Goal: Task Accomplishment & Management: Complete application form

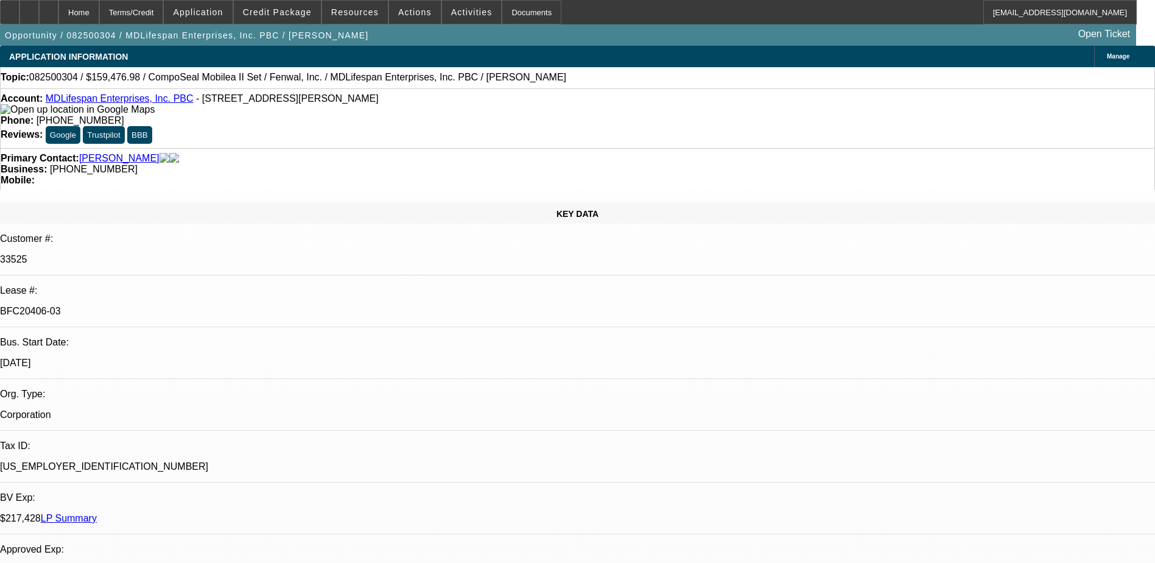
select select "0"
select select "2"
select select "0"
select select "6"
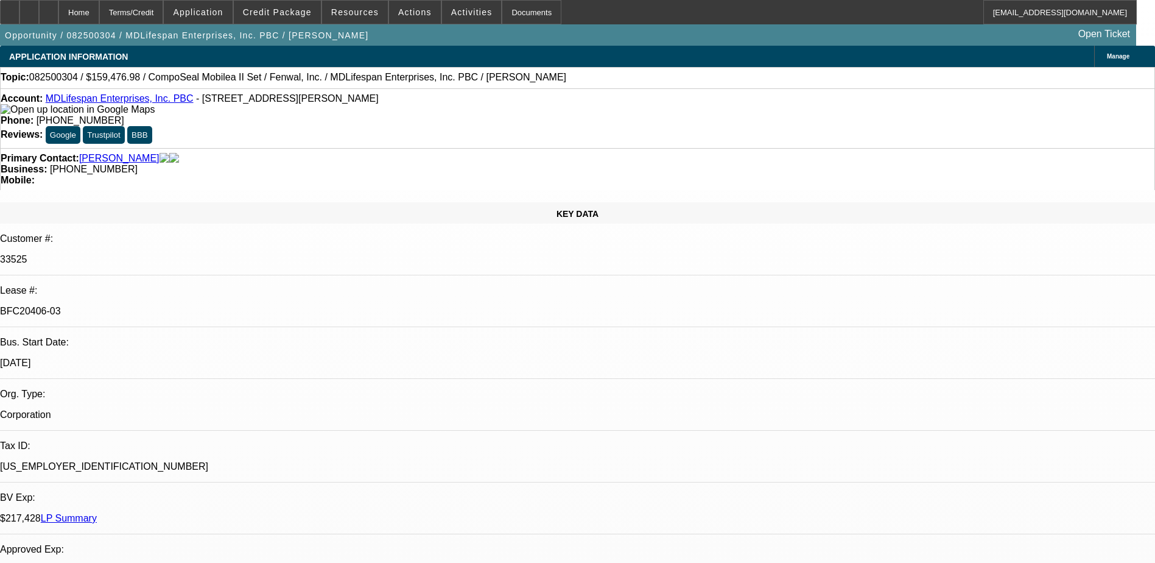
select select "0"
select select "6"
select select "0"
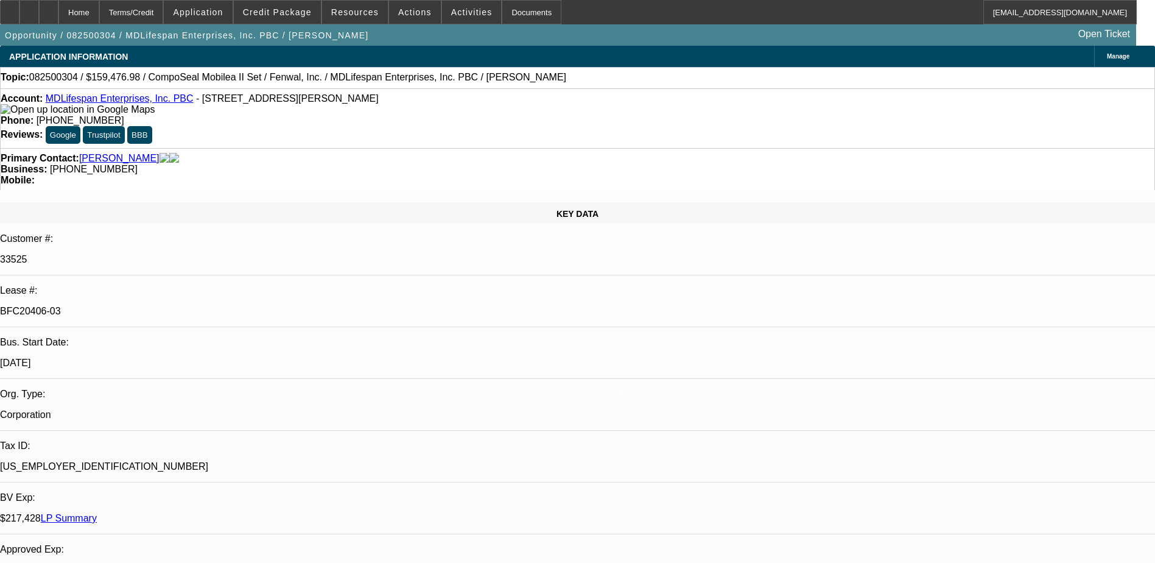
select select "0"
select select "3"
select select "0"
select select "6"
select select "0"
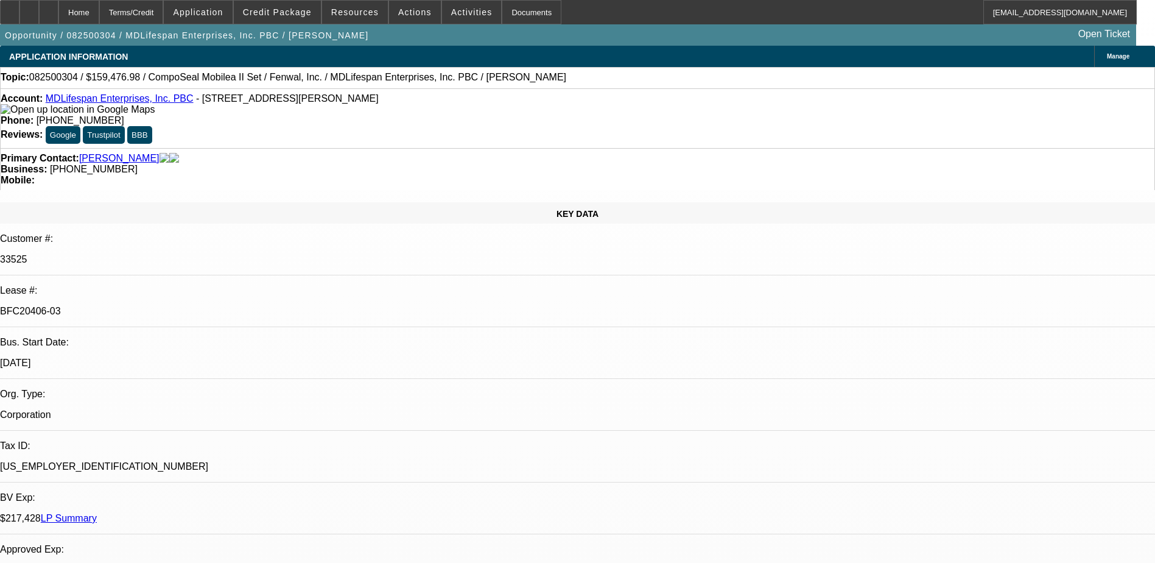
select select "2"
select select "0"
select select "6"
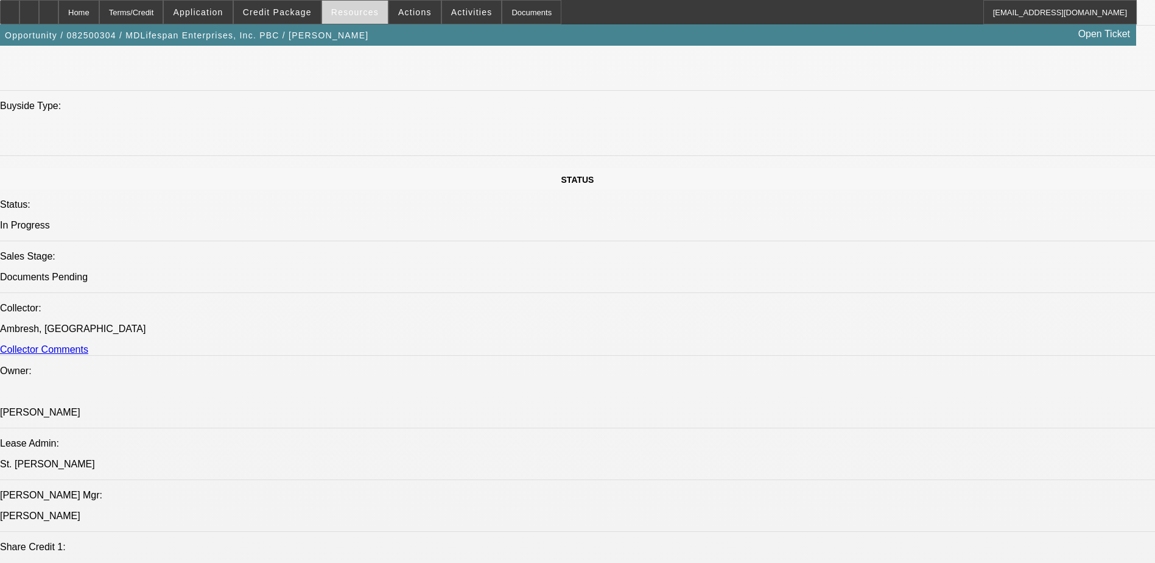
scroll to position [956, 0]
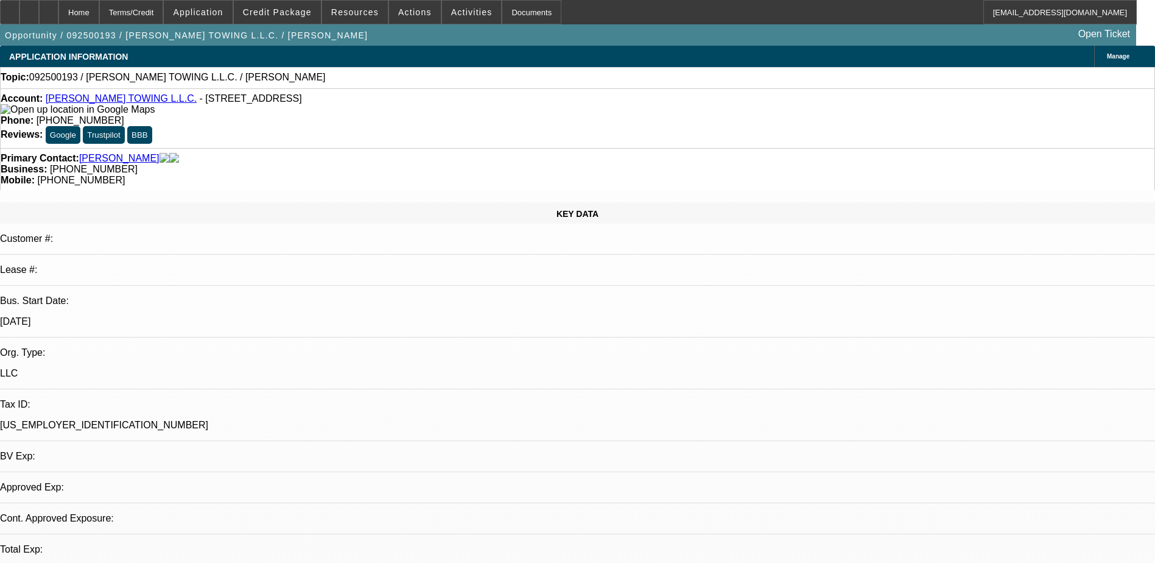
select select "0"
select select "2"
select select "0.1"
select select "4"
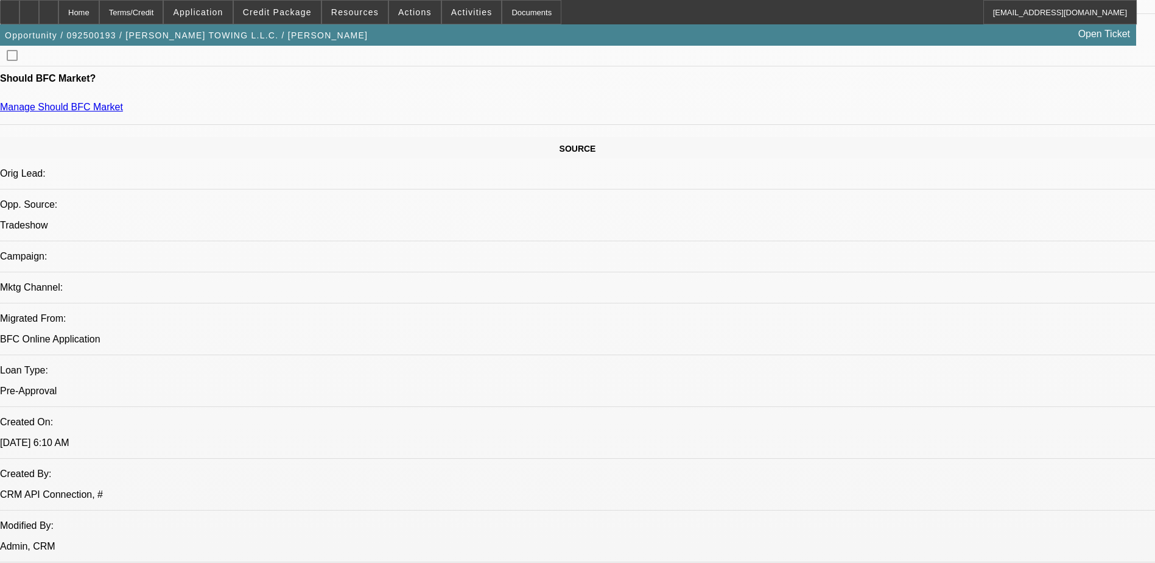
scroll to position [670, 0]
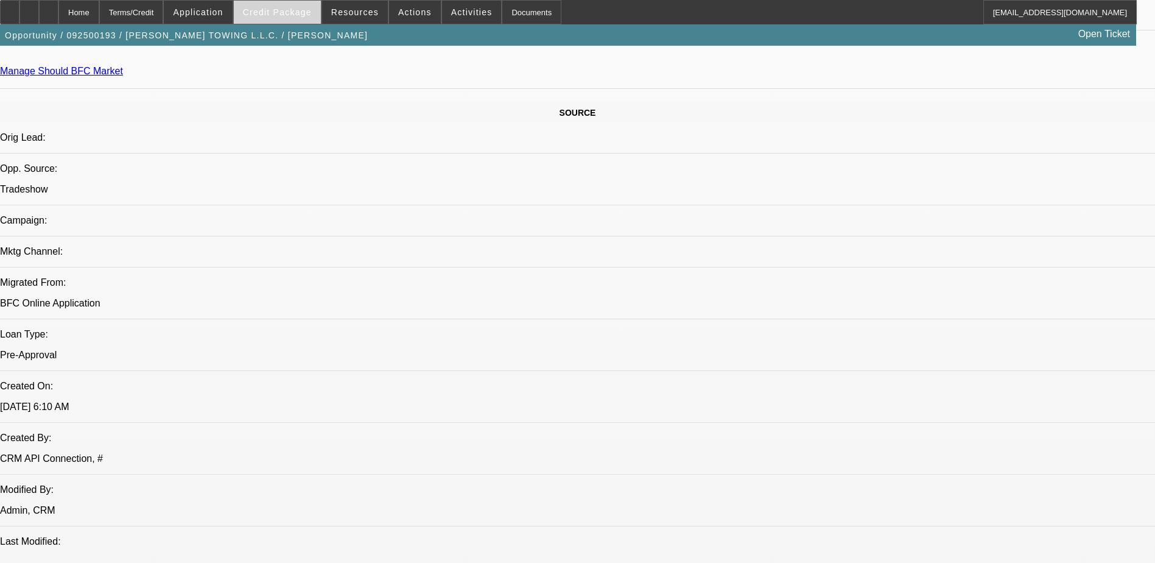
click at [272, 11] on span "Credit Package" at bounding box center [277, 12] width 69 height 10
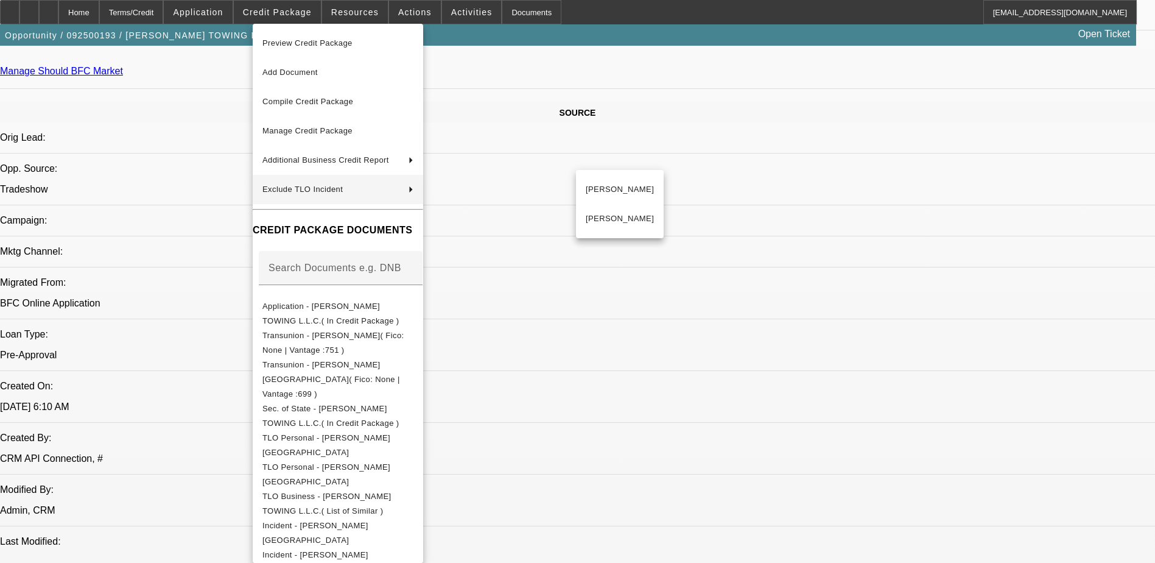
click at [1028, 383] on div at bounding box center [577, 281] width 1155 height 563
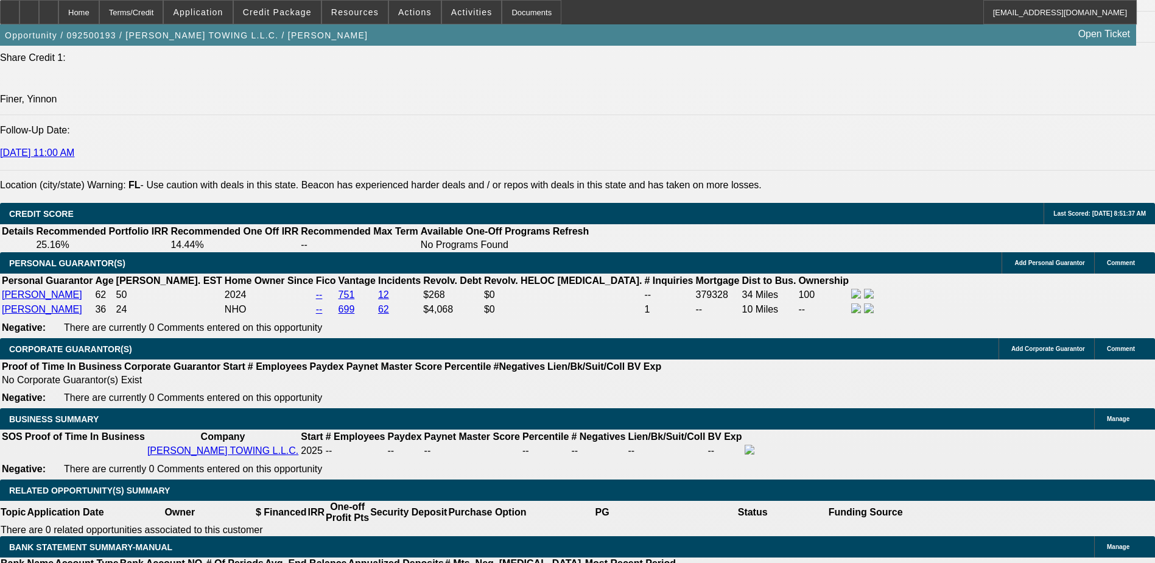
scroll to position [1827, 0]
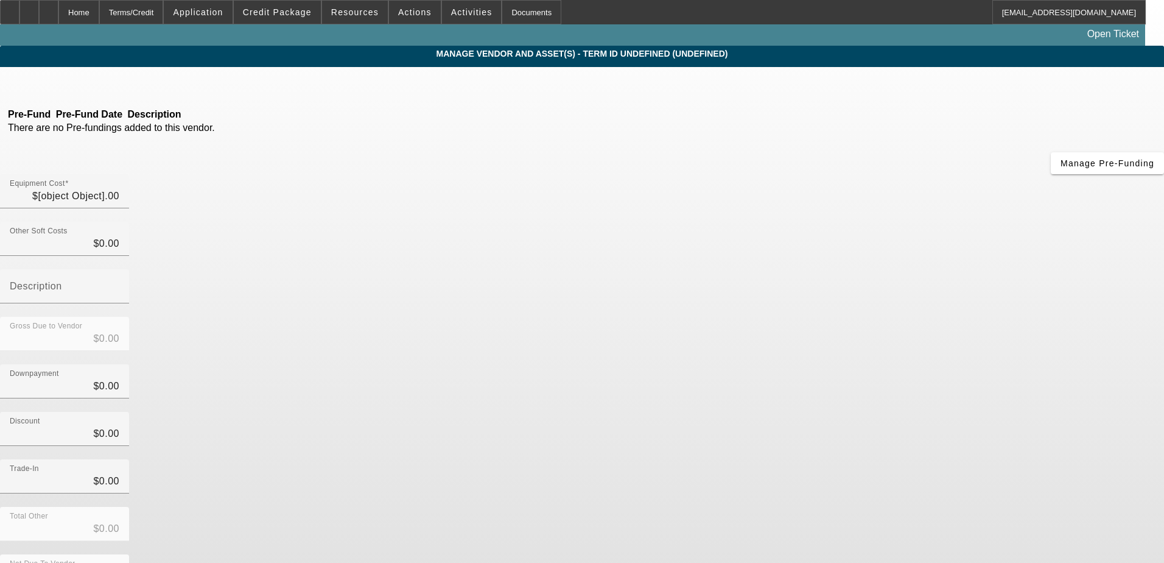
type input "$85,000.00"
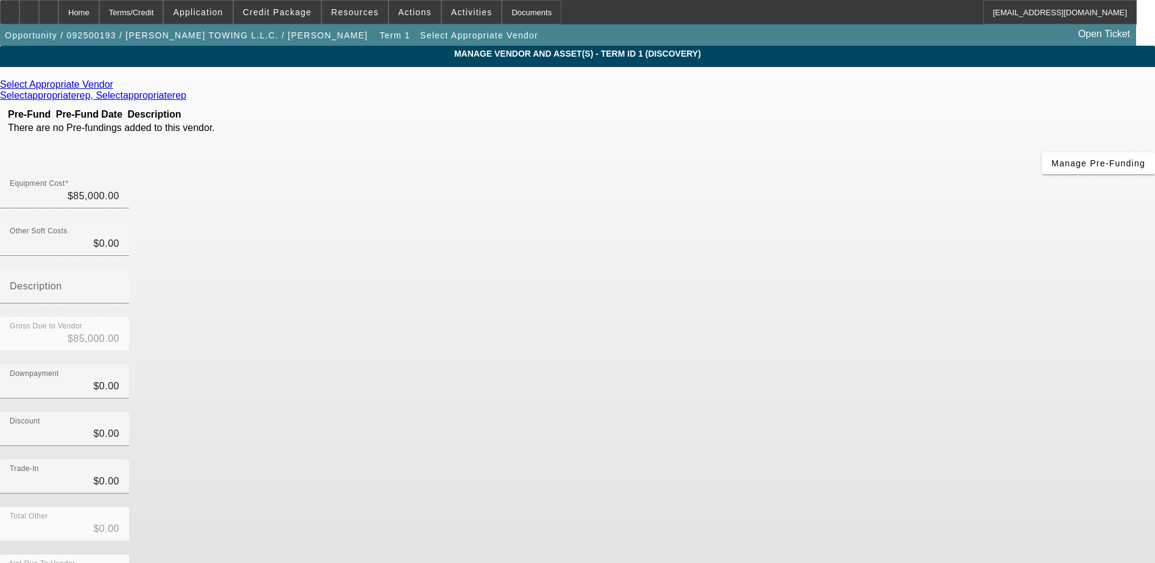
click at [116, 88] on icon at bounding box center [116, 84] width 0 height 10
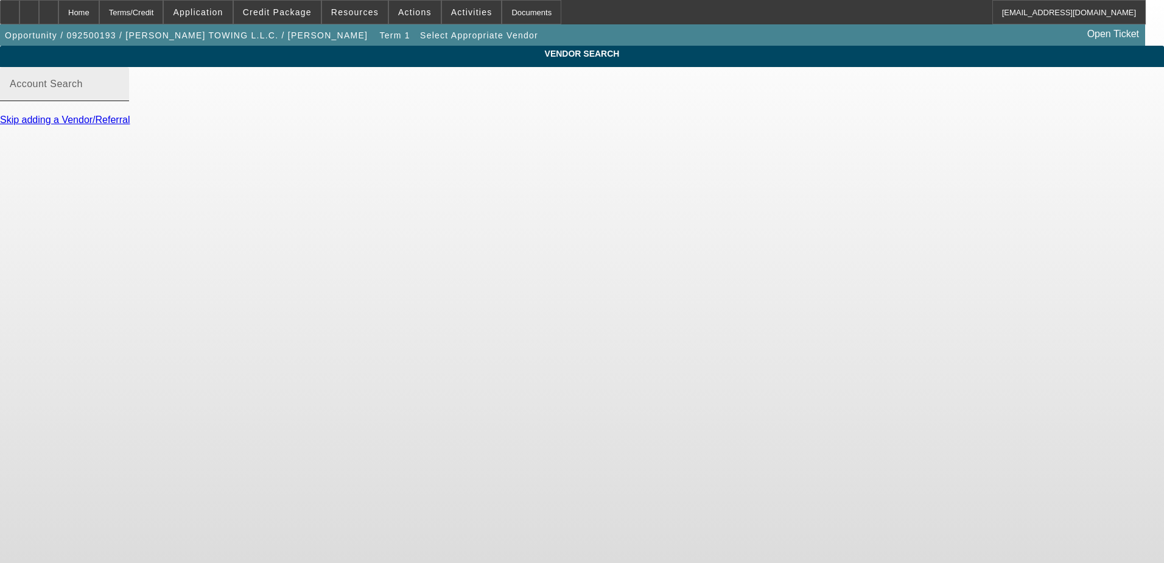
click at [119, 96] on input "Account Search" at bounding box center [65, 89] width 110 height 15
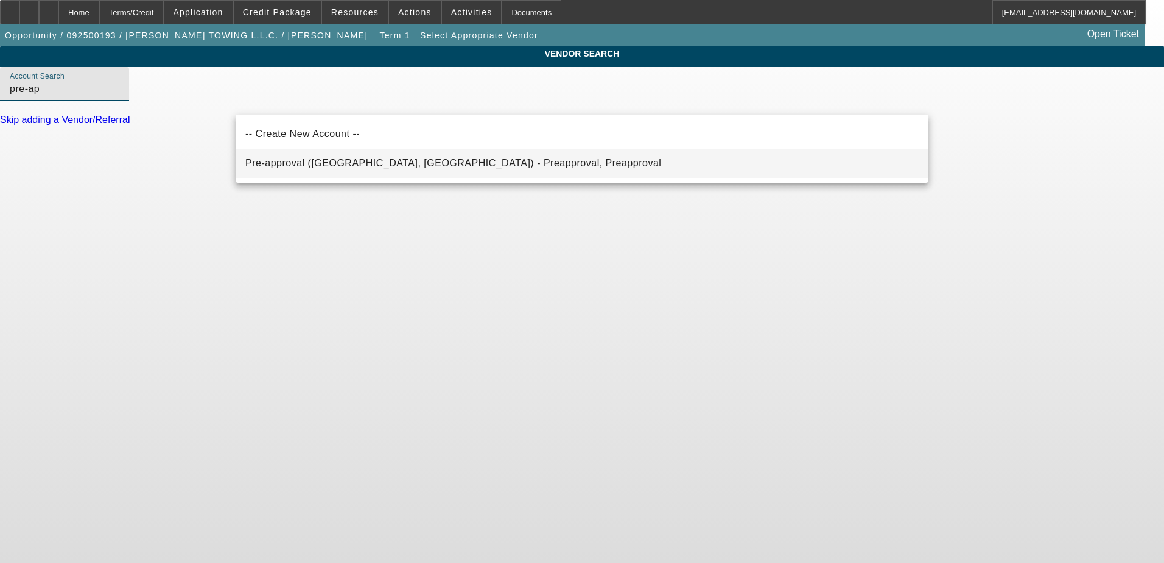
click at [272, 161] on span "Pre-approval (Northbrook, IL) - Preapproval, Preapproval" at bounding box center [453, 163] width 416 height 10
type input "Pre-approval (Northbrook, IL) - Preapproval, Preapproval"
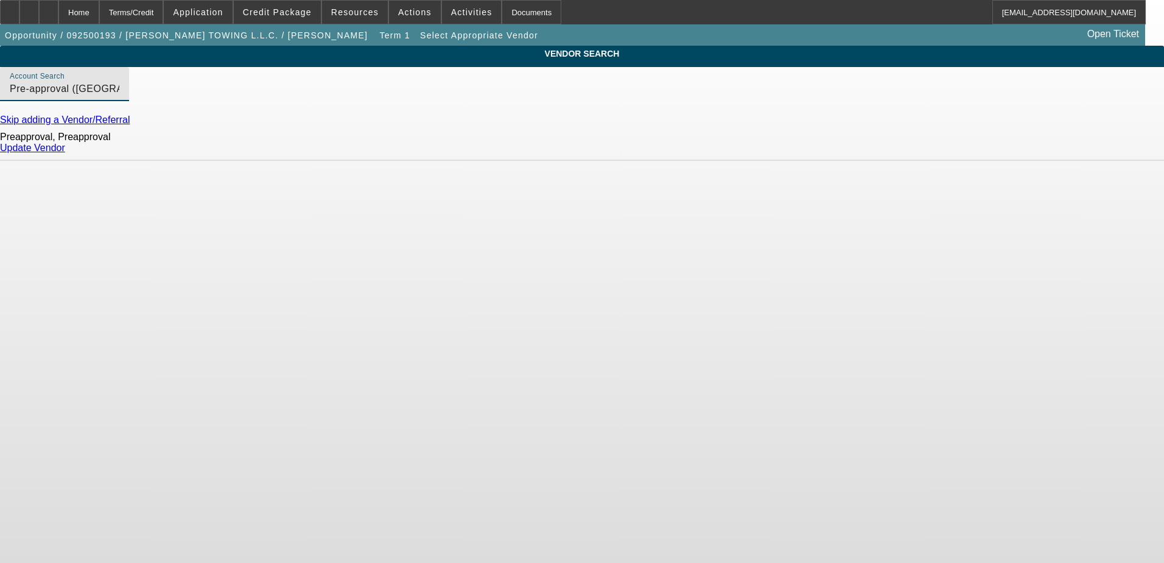
click at [65, 153] on link "Update Vendor" at bounding box center [32, 147] width 65 height 10
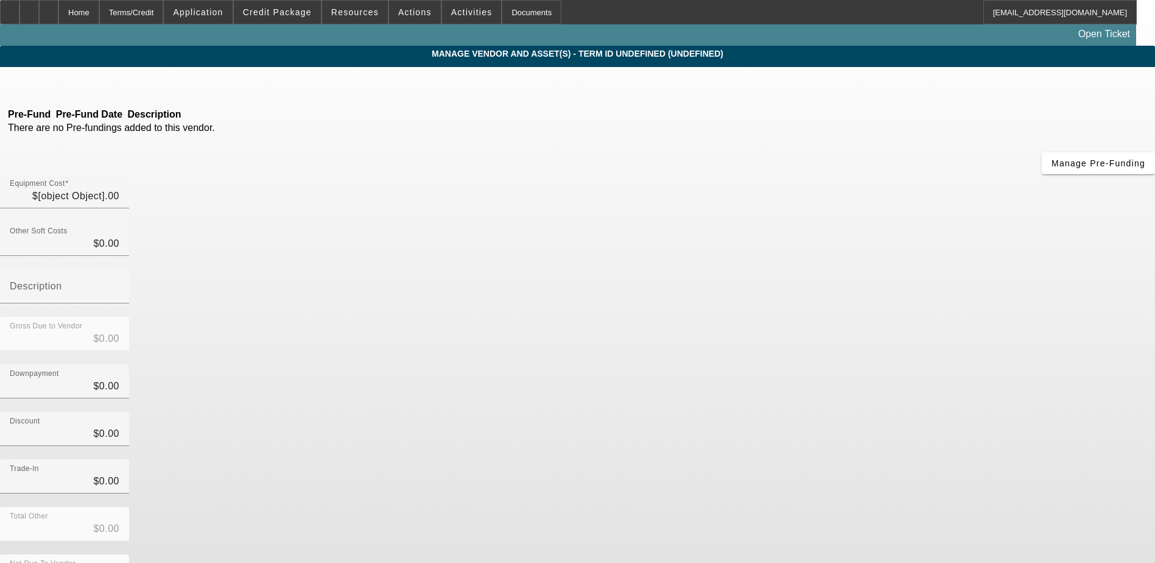
type input "$85,000.00"
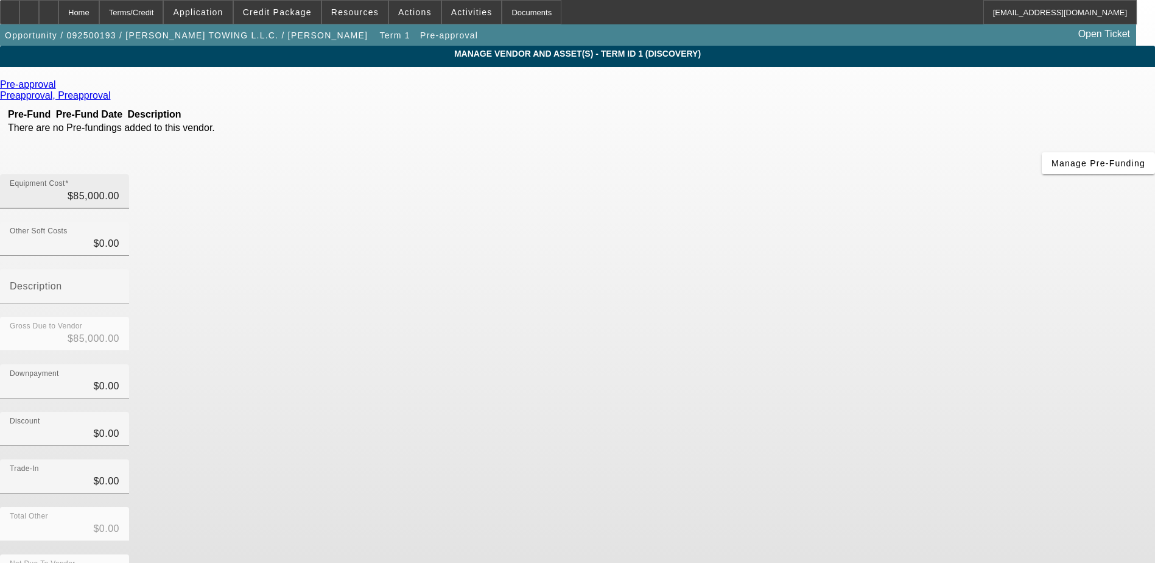
click at [119, 174] on div "Equipment Cost $85,000.00" at bounding box center [65, 191] width 110 height 34
click at [119, 189] on input "85000" at bounding box center [65, 196] width 110 height 15
type input "4"
type input "$4.00"
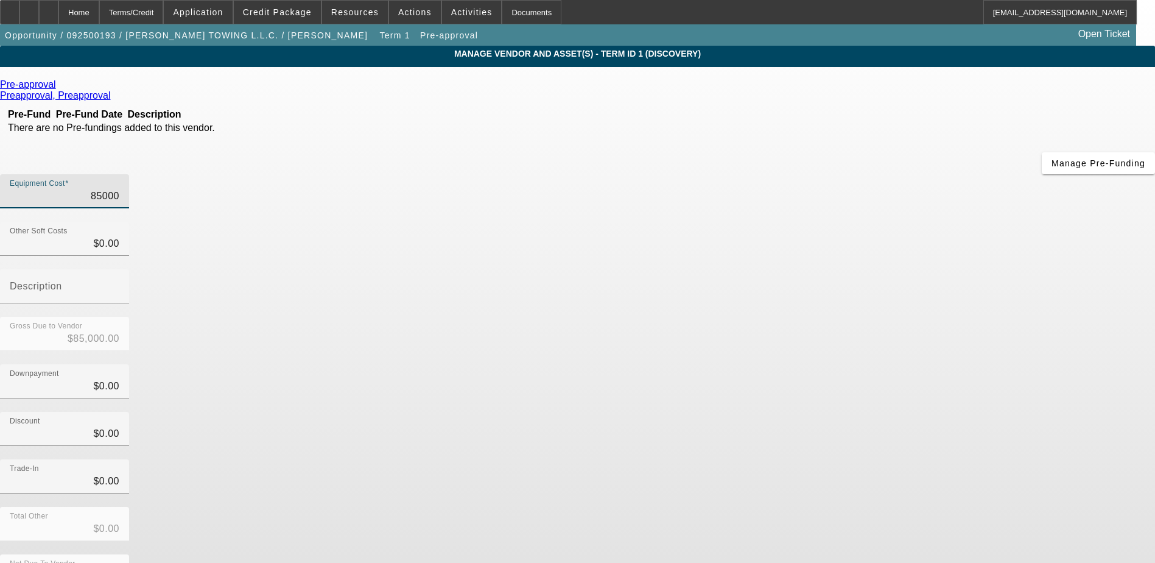
type input "$4.00"
type input "45"
type input "$45.00"
type input "450"
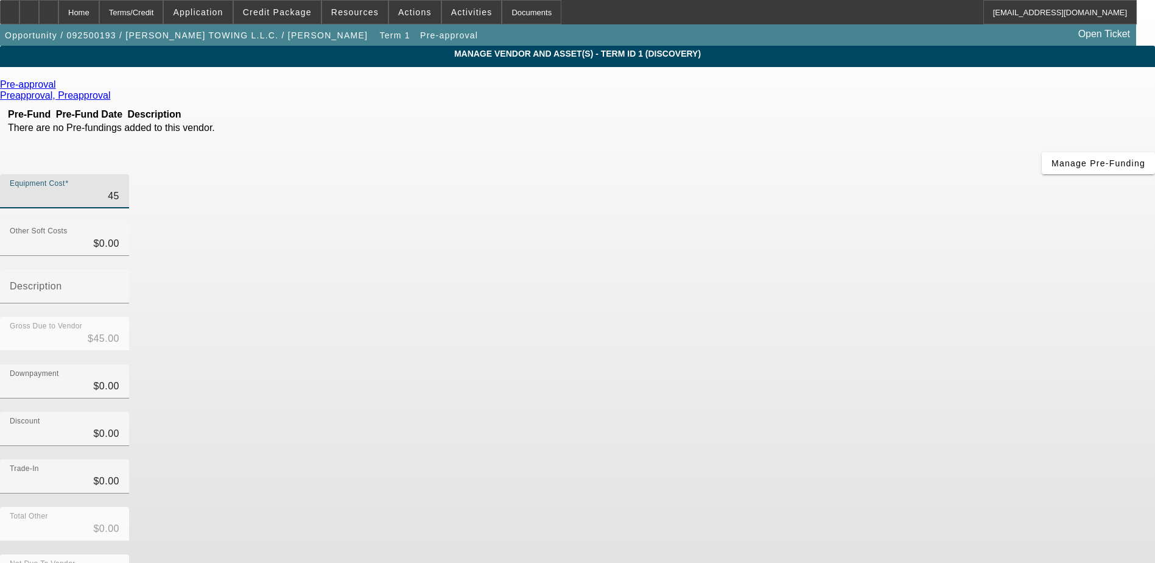
type input "$450.00"
type input "4500"
type input "$4,500.00"
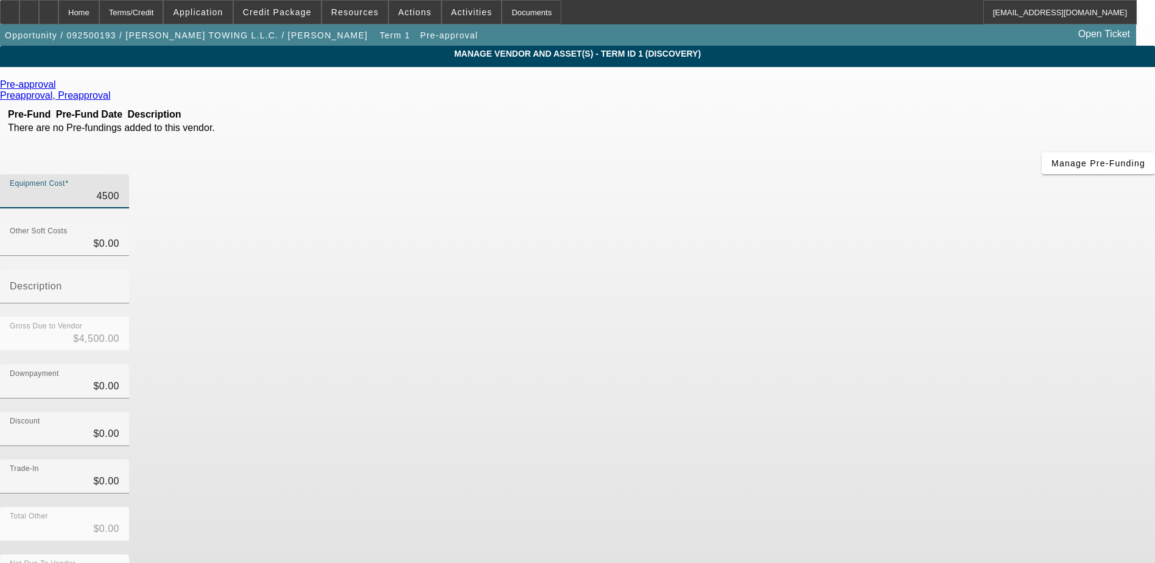
type input "45000"
type input "$45,000.00"
click at [825, 317] on div "Gross Due to Vendor $45,000.00" at bounding box center [577, 340] width 1155 height 47
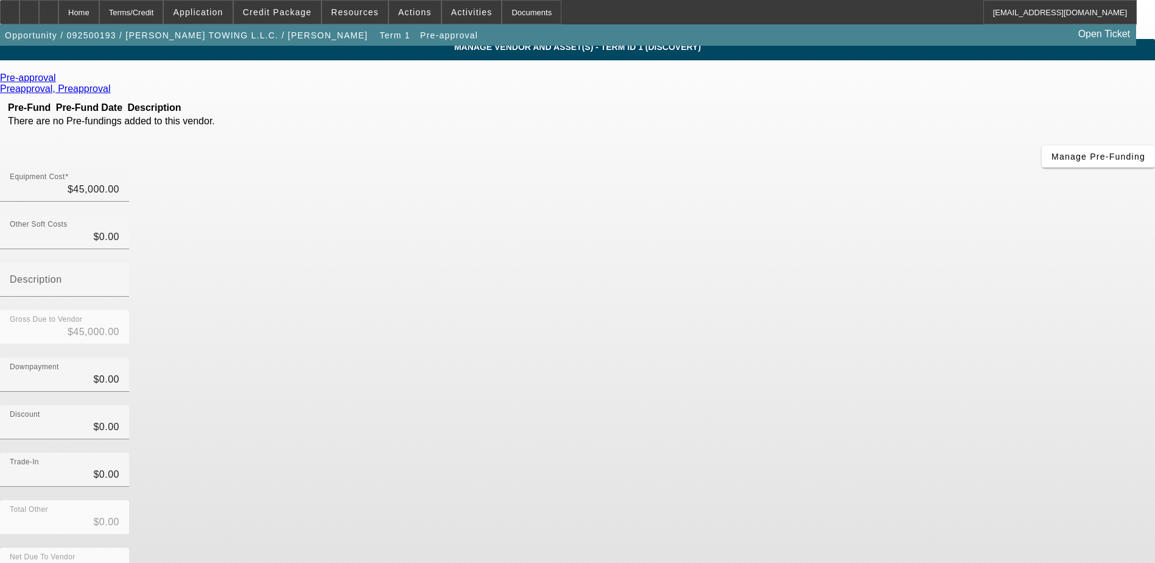
scroll to position [9, 0]
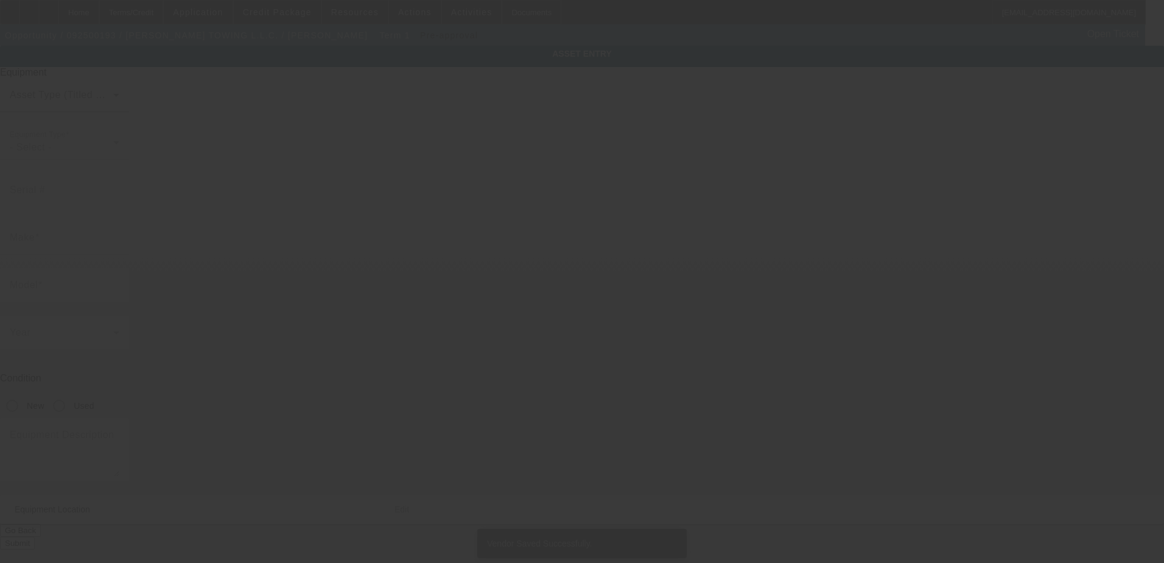
type input "1655 FORUM PLACE"
type input "WEST PALM BEACH"
type input "33401"
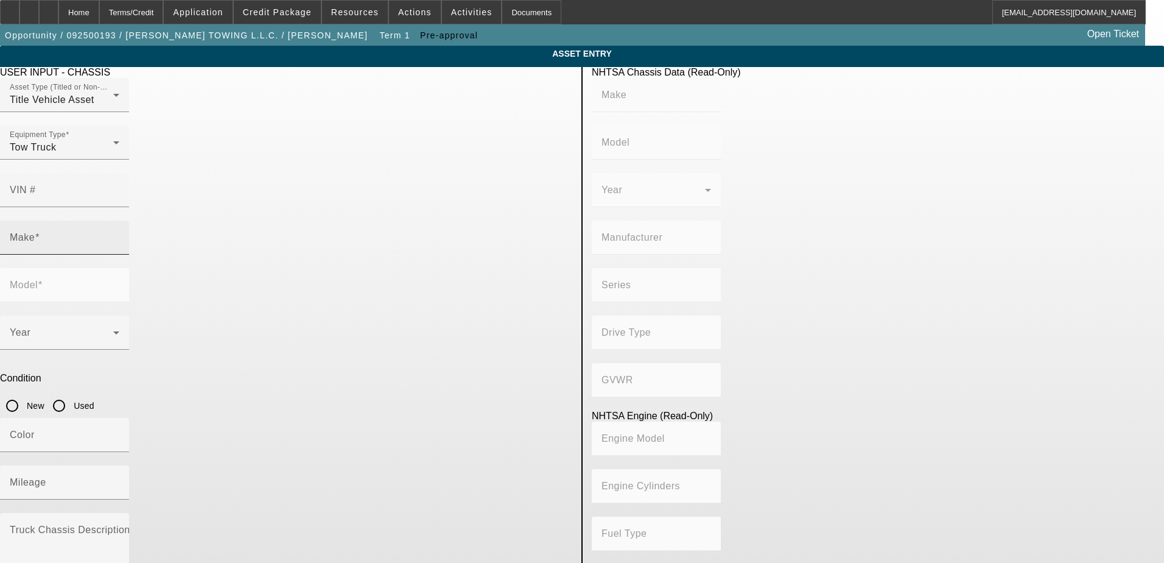
click at [119, 235] on input "Make" at bounding box center [65, 242] width 110 height 15
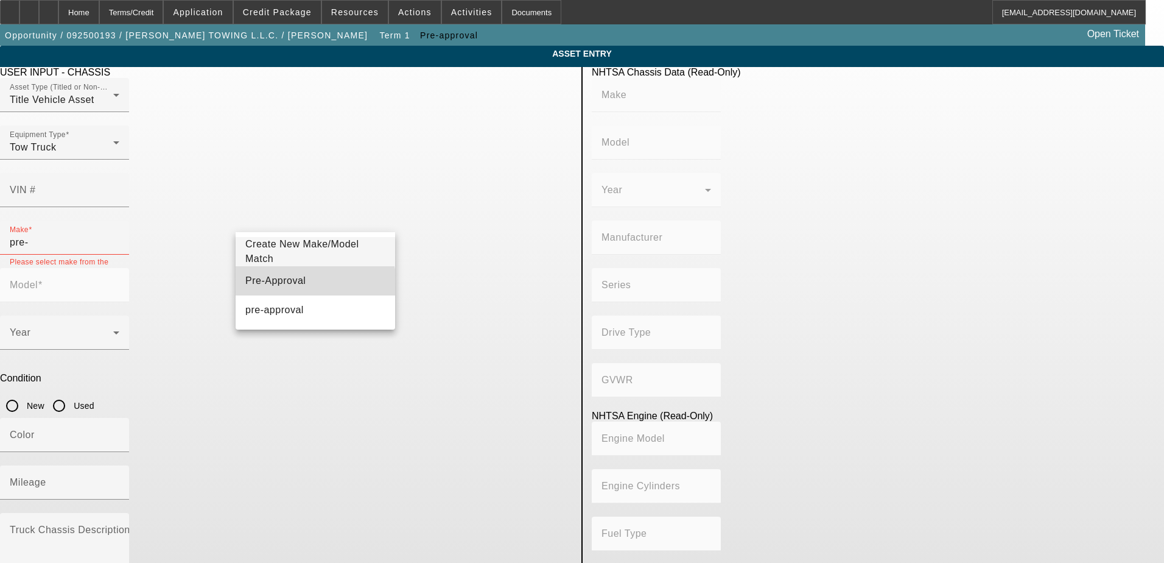
click at [281, 286] on span "Pre-Approval" at bounding box center [275, 280] width 60 height 15
type input "Pre-Approval"
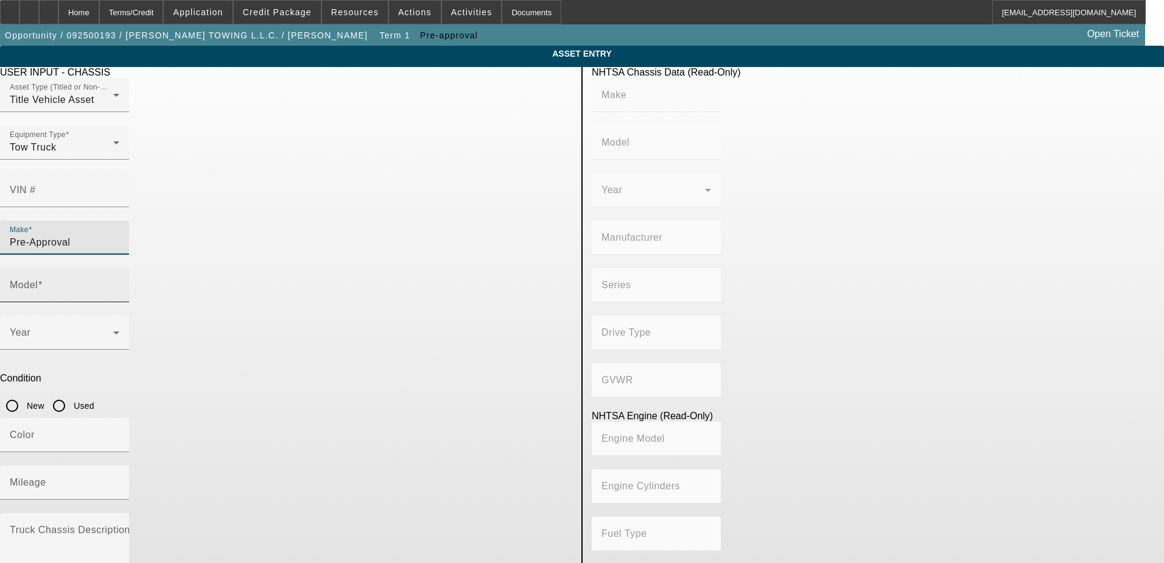
click at [119, 268] on div "Model" at bounding box center [65, 285] width 110 height 34
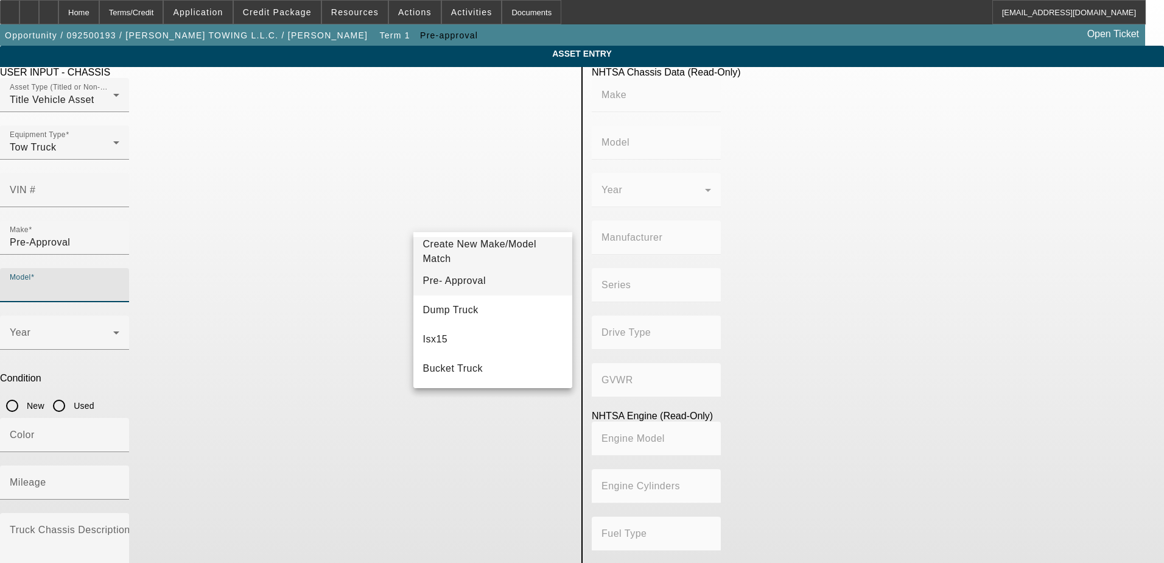
click at [456, 284] on span "Pre- Approval" at bounding box center [454, 280] width 63 height 10
type input "Pre- Approval"
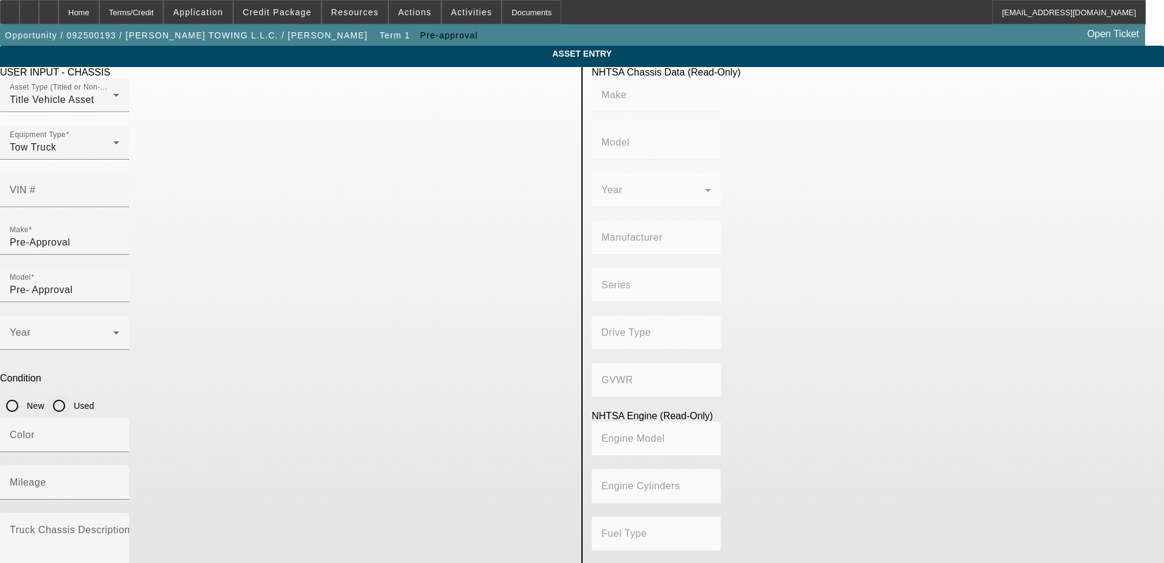
click at [71, 393] on input "Used" at bounding box center [59, 405] width 24 height 24
radio input "true"
click at [119, 527] on textarea "Truck Chassis Description (Describe the truck chassis only)" at bounding box center [65, 549] width 110 height 44
type textarea "used rollback"
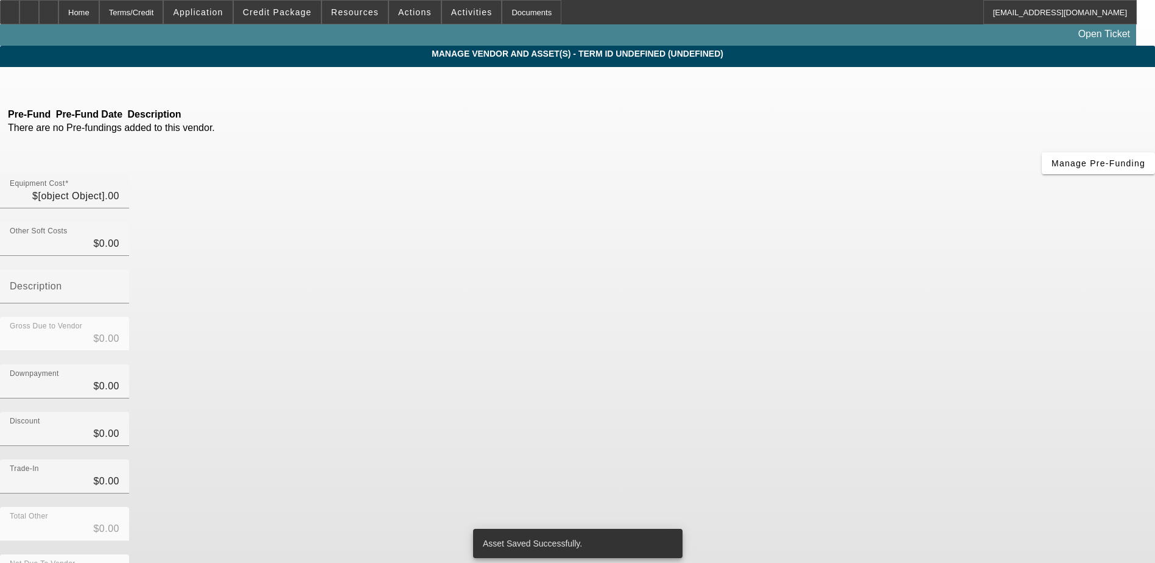
type input "$45,000.00"
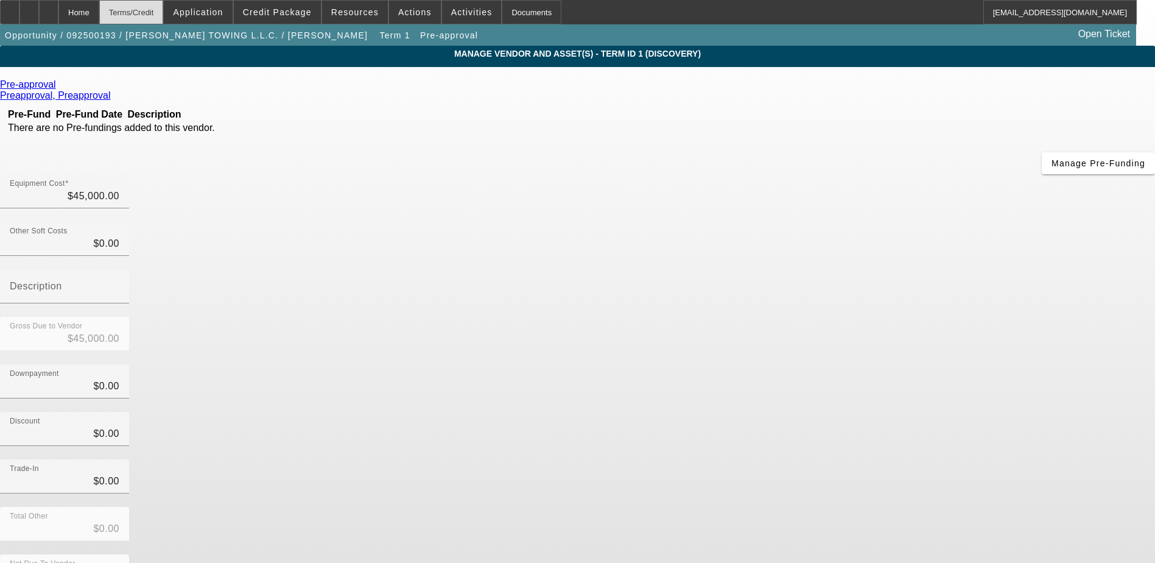
click at [164, 18] on div "Terms/Credit" at bounding box center [131, 12] width 65 height 24
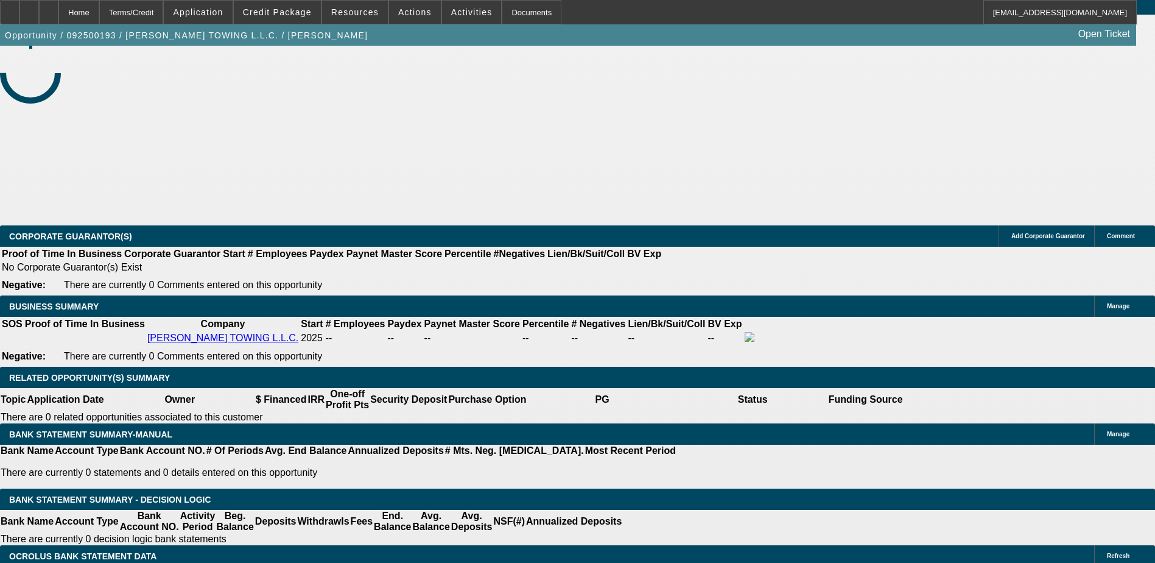
select select "0"
select select "2"
select select "0.1"
select select "4"
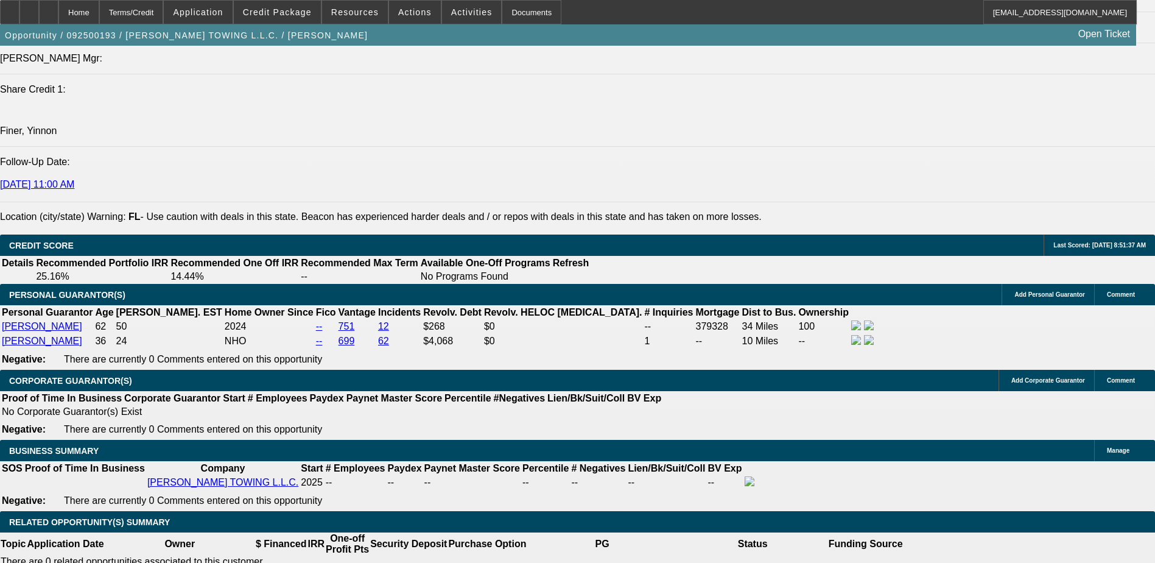
scroll to position [1439, 0]
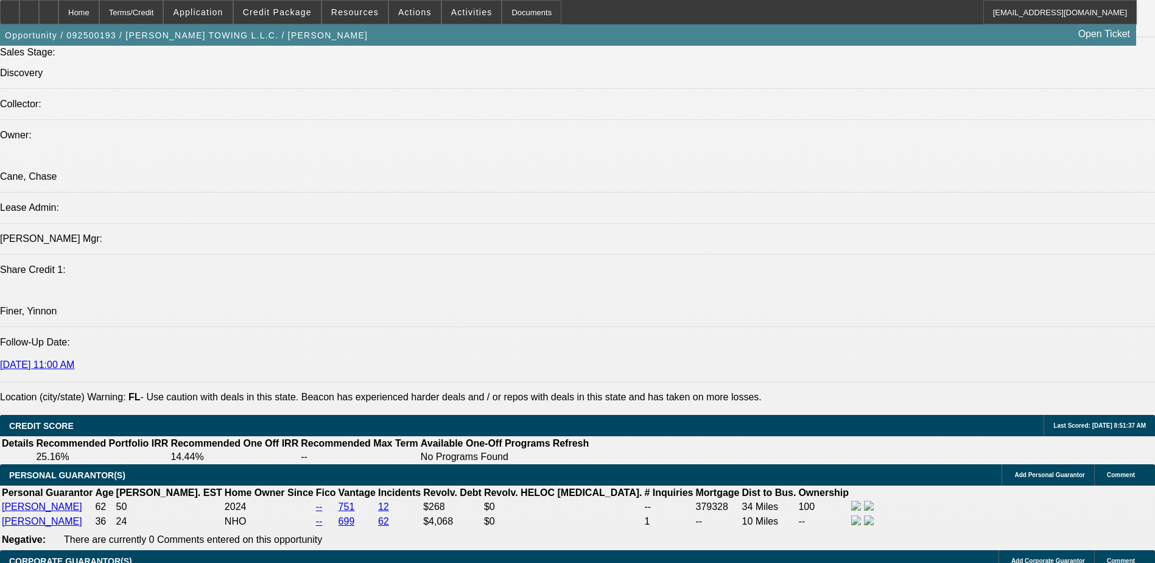
click at [279, 13] on span "Credit Package" at bounding box center [277, 12] width 69 height 10
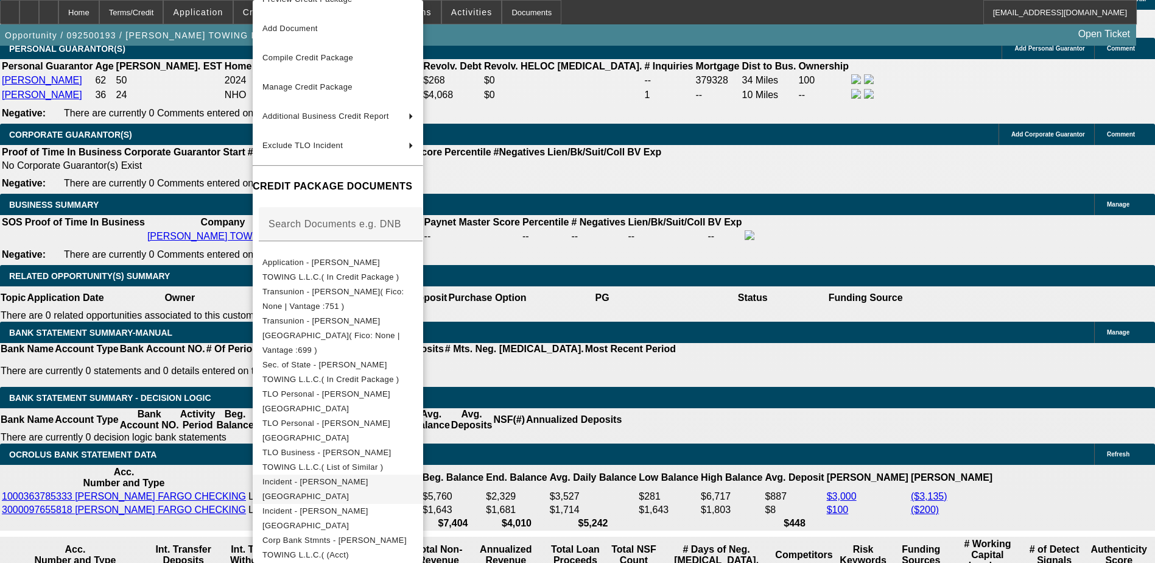
scroll to position [35, 0]
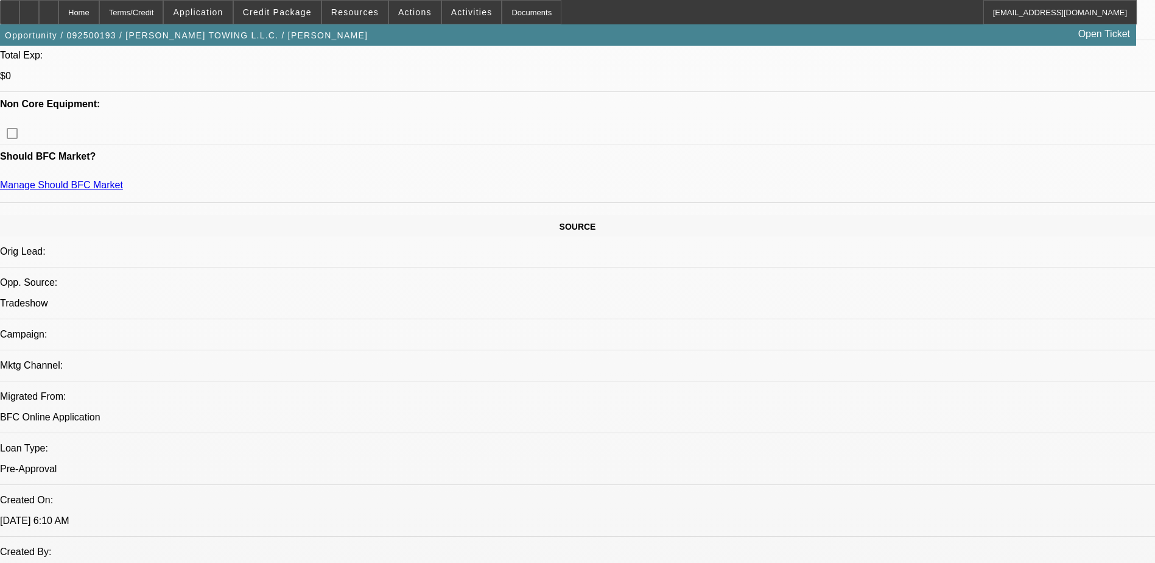
scroll to position [343, 0]
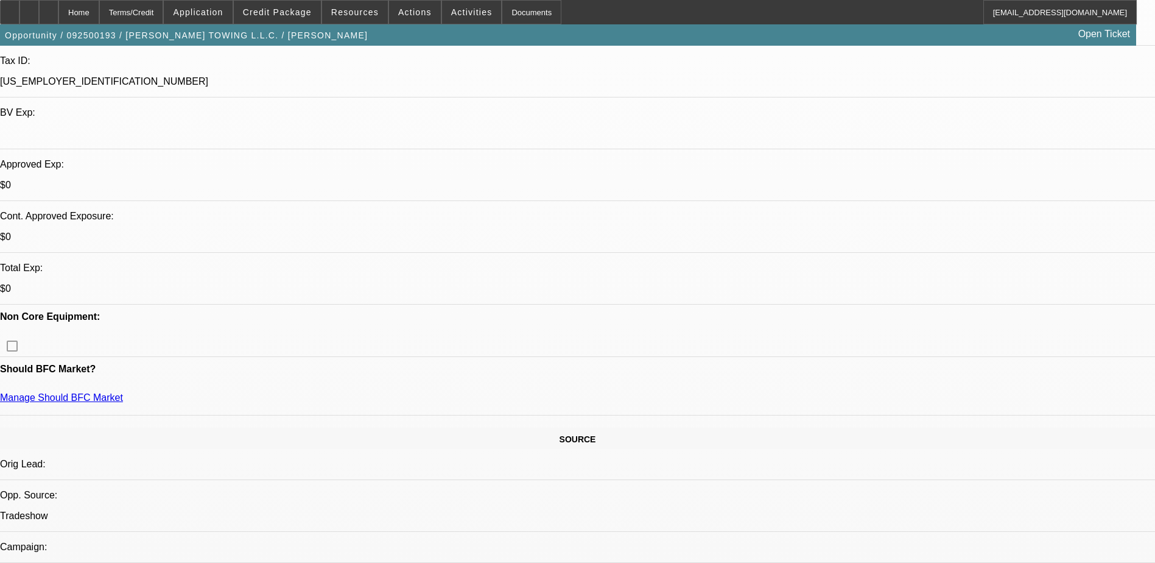
click at [58, 10] on div at bounding box center [48, 12] width 19 height 24
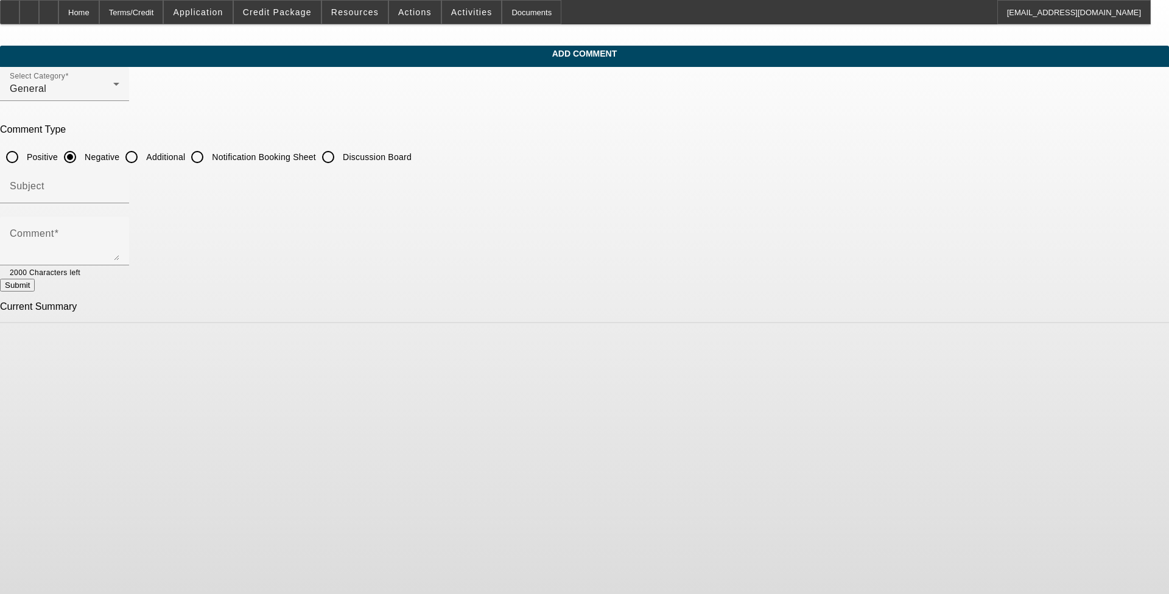
click at [144, 158] on input "Additional" at bounding box center [131, 157] width 24 height 24
radio input "true"
click at [119, 188] on input "Subject" at bounding box center [65, 191] width 110 height 15
type input "Write Up"
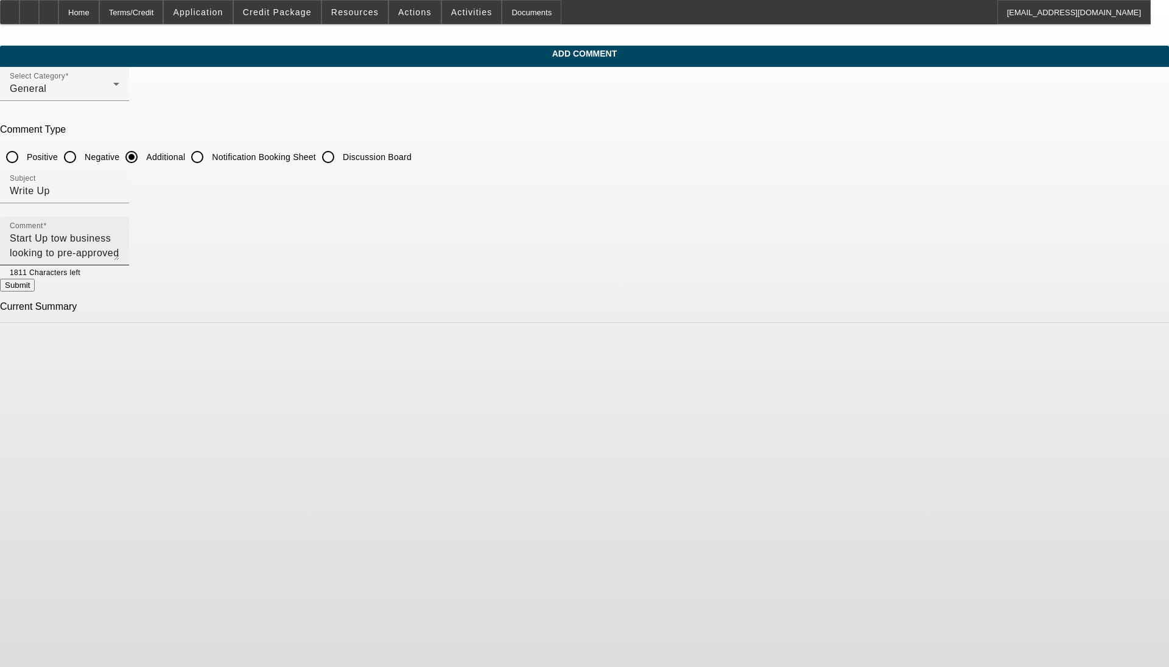
click at [119, 259] on textarea "Start Up tow business looking to pre-approved up to $45k to buy a used rollback…" at bounding box center [65, 245] width 110 height 29
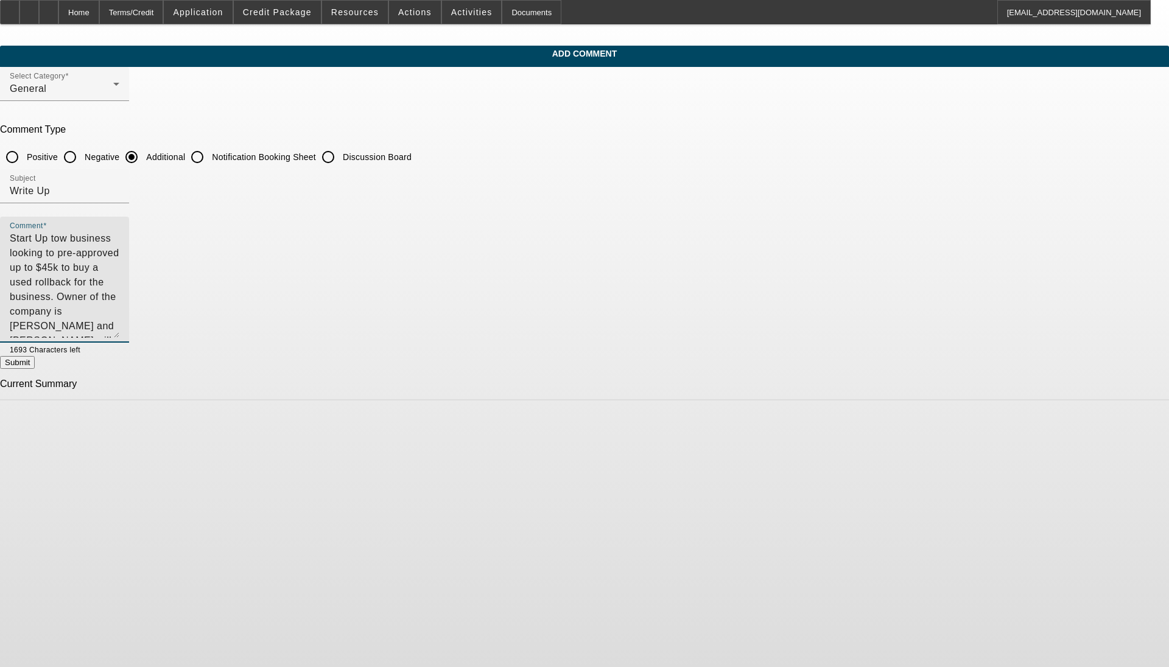
drag, startPoint x: 802, startPoint y: 256, endPoint x: 779, endPoint y: 414, distance: 159.3
click at [119, 338] on textarea "Start Up tow business looking to pre-approved up to $45k to buy a used rollback…" at bounding box center [65, 284] width 110 height 107
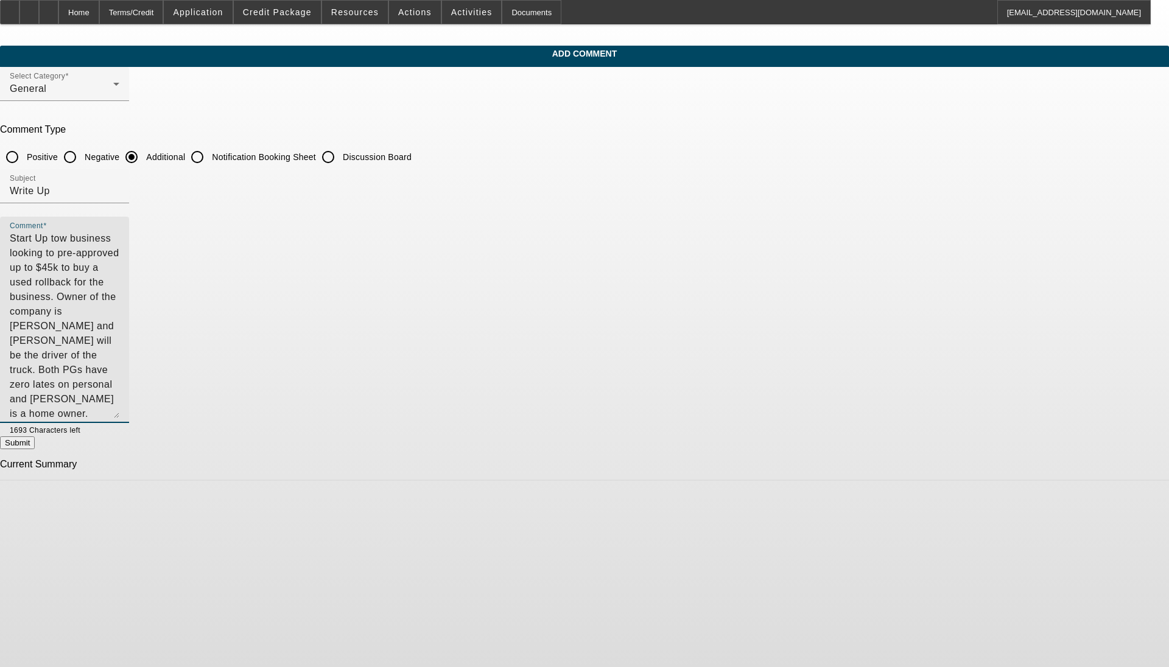
type textarea "Start Up tow business looking to pre-approved up to $45k to buy a used rollback…"
click at [35, 445] on button "Submit" at bounding box center [17, 443] width 35 height 13
radio input "true"
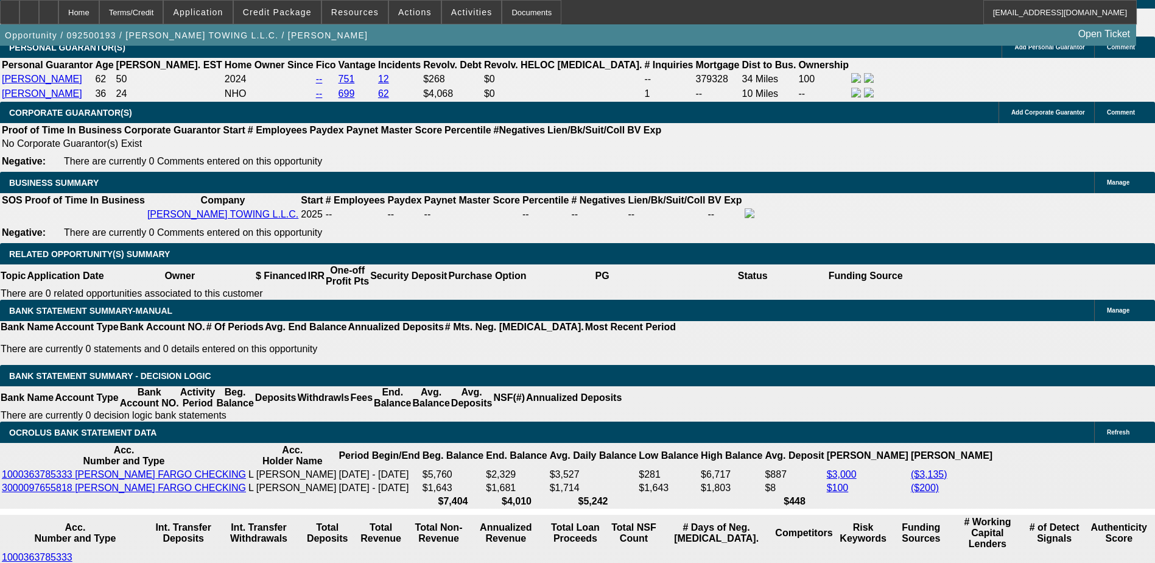
select select "0"
select select "2"
select select "0.1"
select select "4"
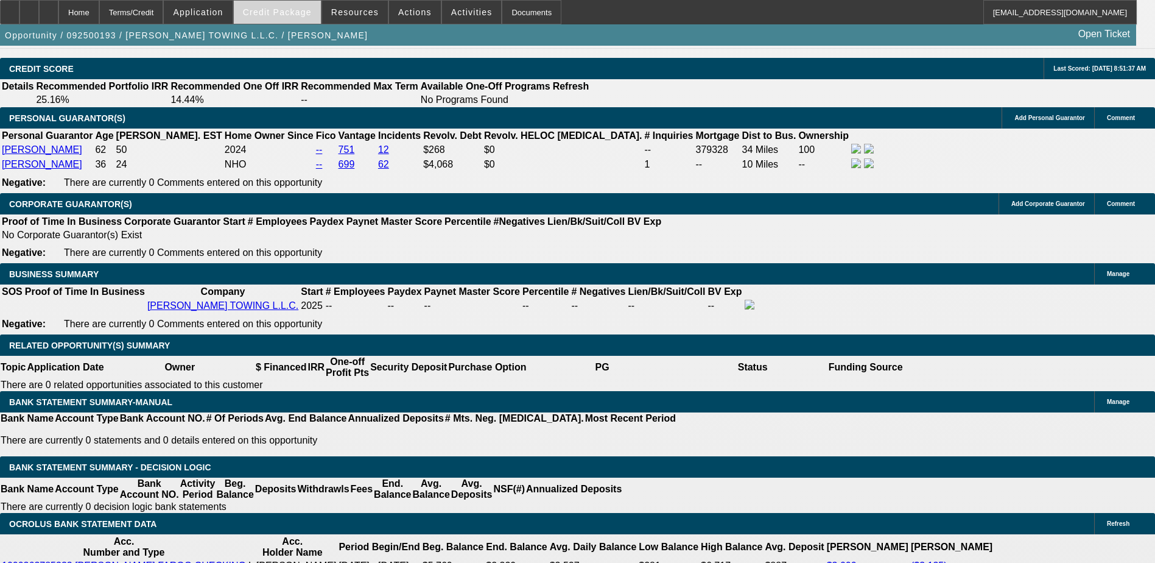
scroll to position [1816, 0]
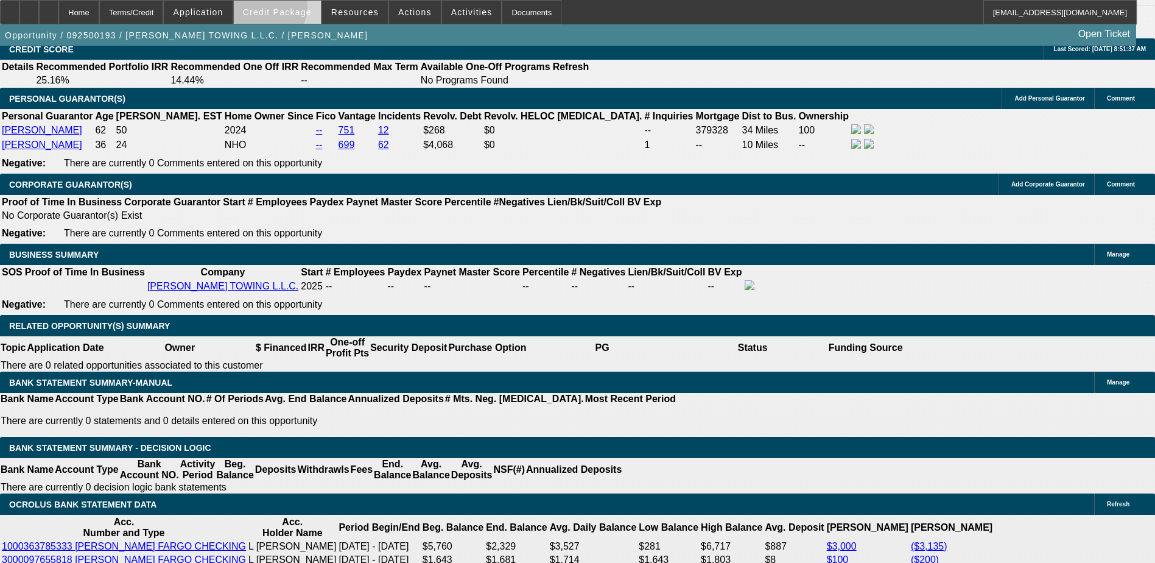
click at [286, 10] on span "Credit Package" at bounding box center [277, 12] width 69 height 10
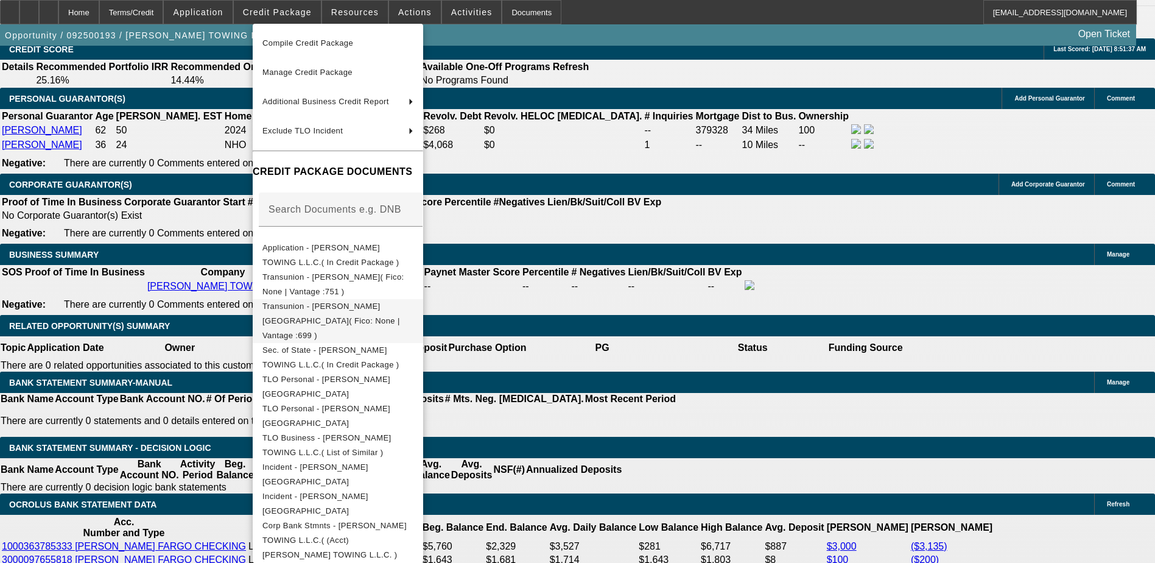
scroll to position [1834, 0]
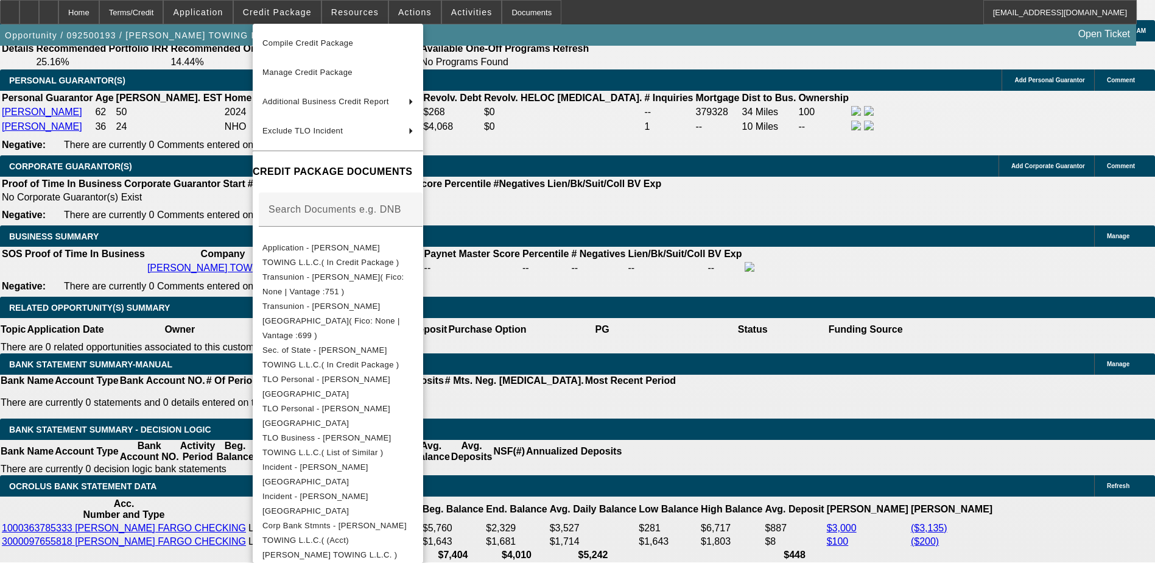
click at [653, 267] on div at bounding box center [577, 281] width 1155 height 563
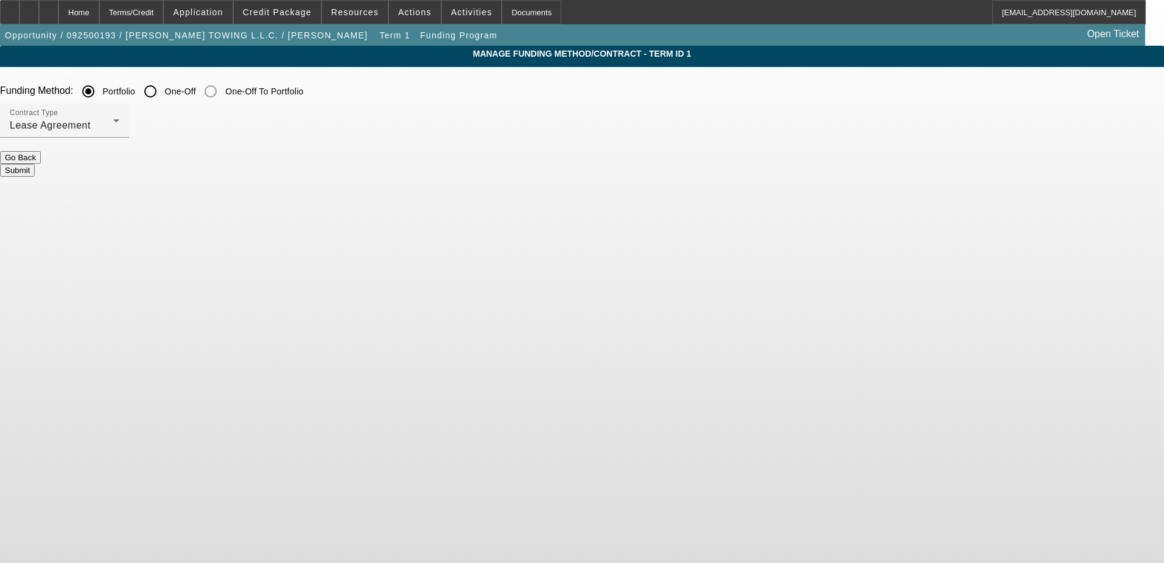
click at [163, 90] on input "One-Off" at bounding box center [150, 91] width 24 height 24
radio input "true"
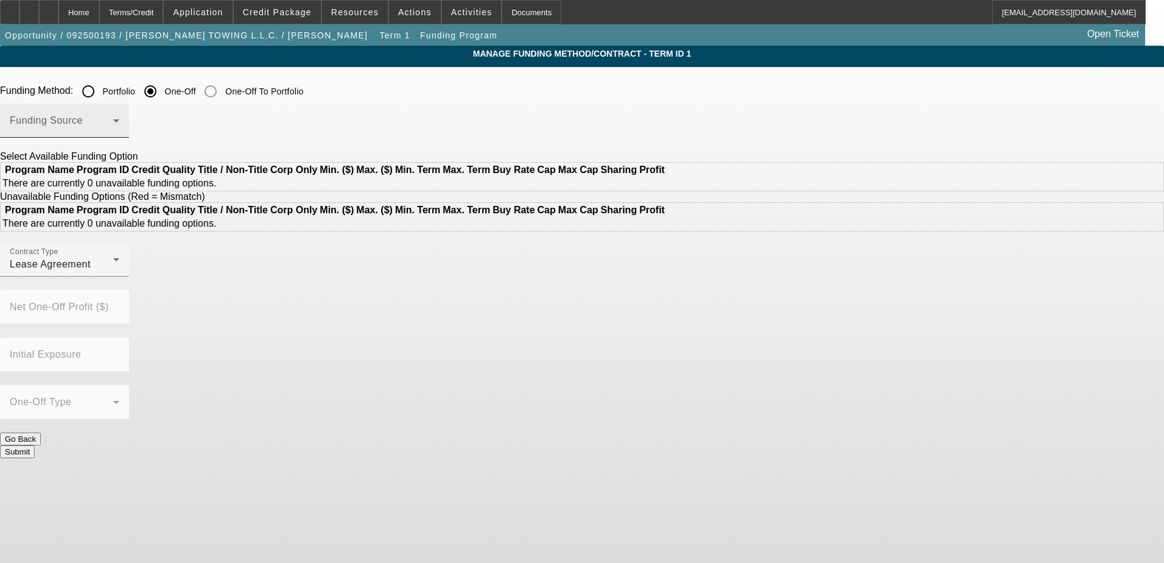
click at [113, 122] on span at bounding box center [62, 125] width 104 height 15
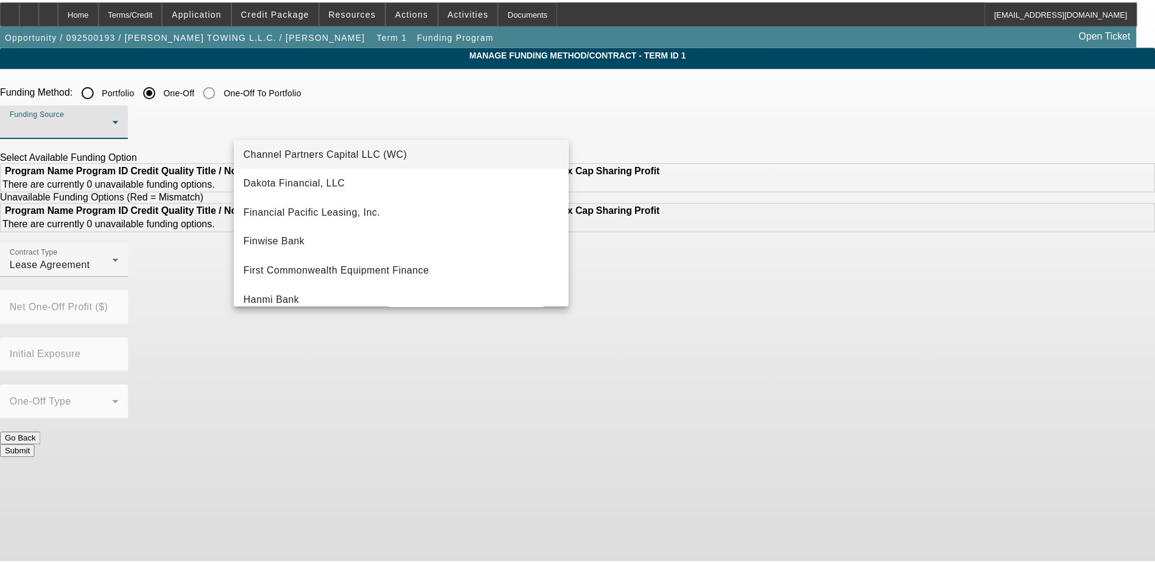
scroll to position [122, 0]
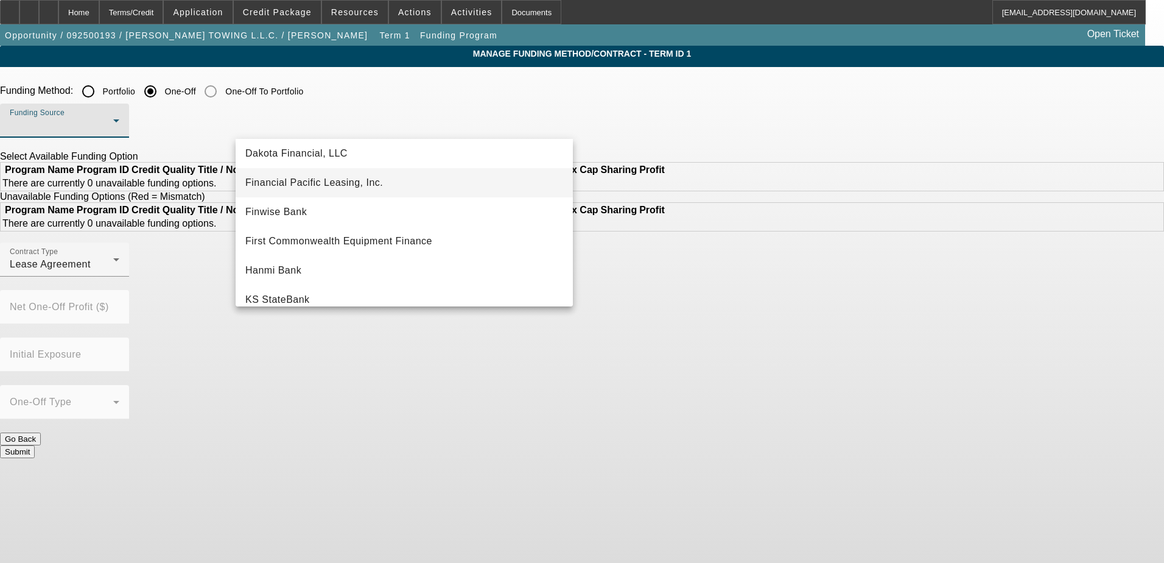
click at [340, 186] on span "Financial Pacific Leasing, Inc." at bounding box center [314, 182] width 138 height 15
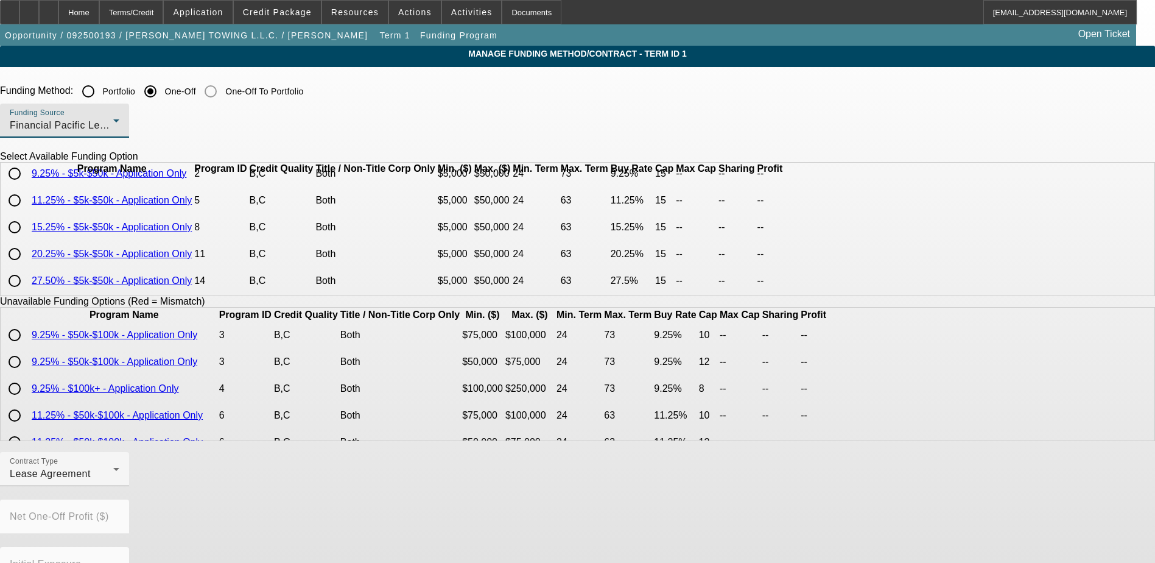
scroll to position [0, 0]
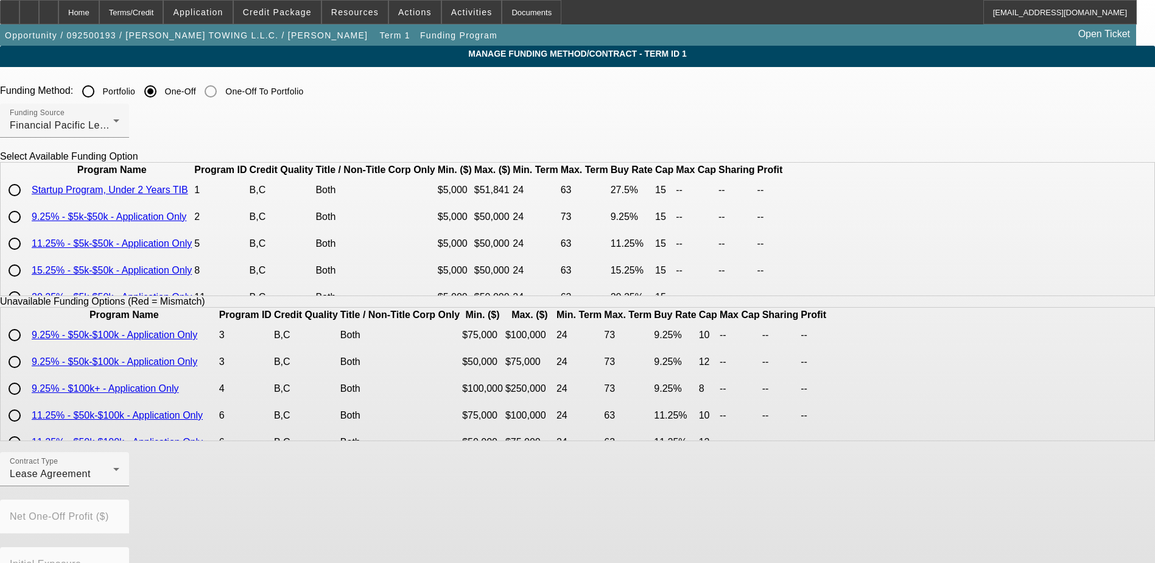
click at [27, 202] on input "radio" at bounding box center [14, 190] width 24 height 24
radio input "true"
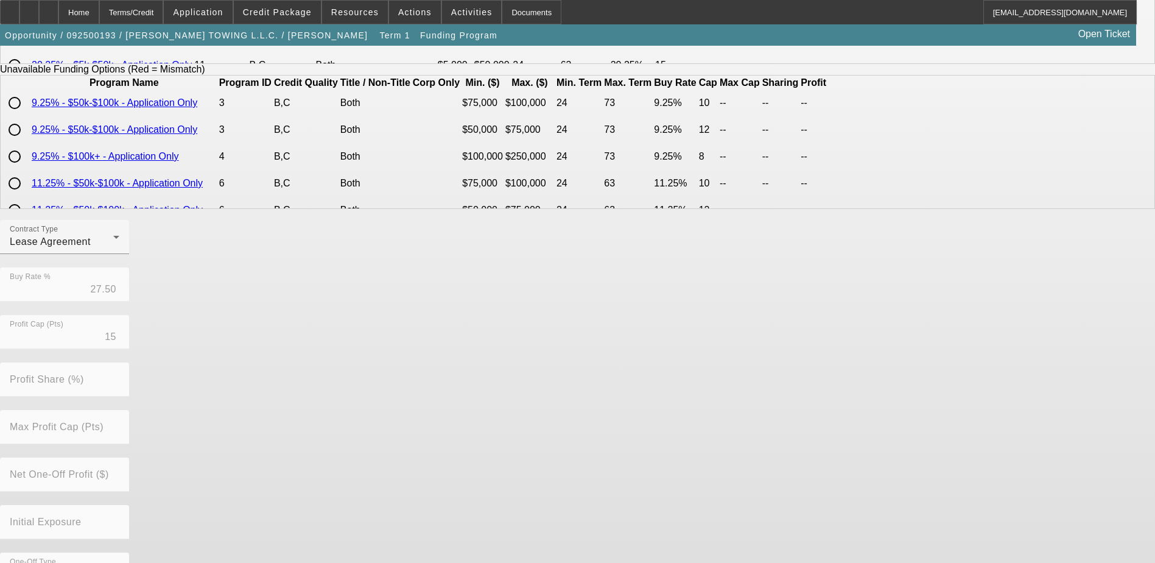
scroll to position [269, 0]
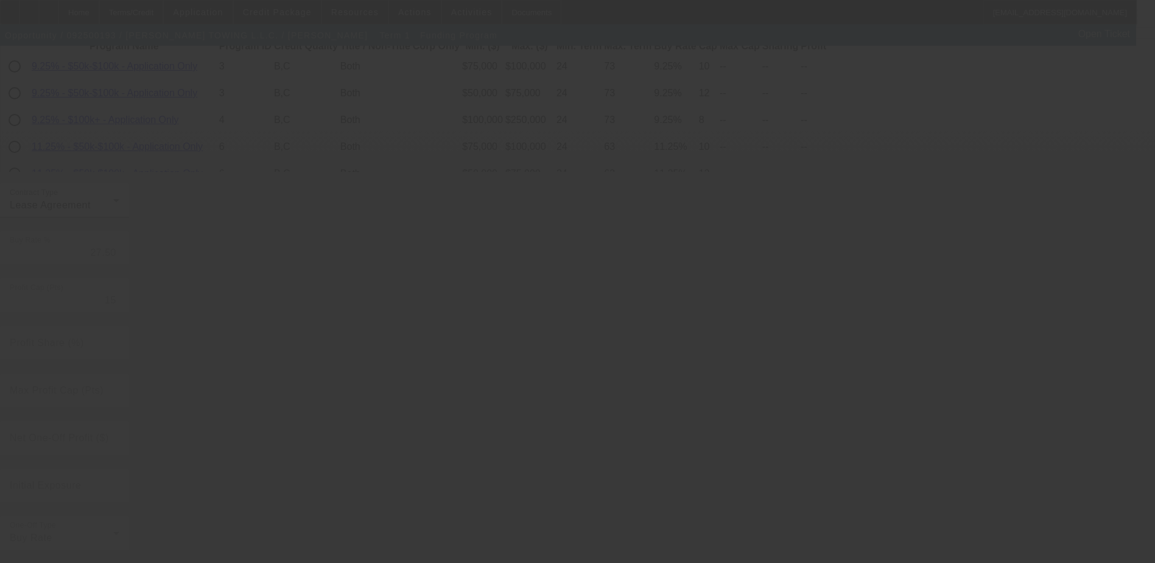
radio input "true"
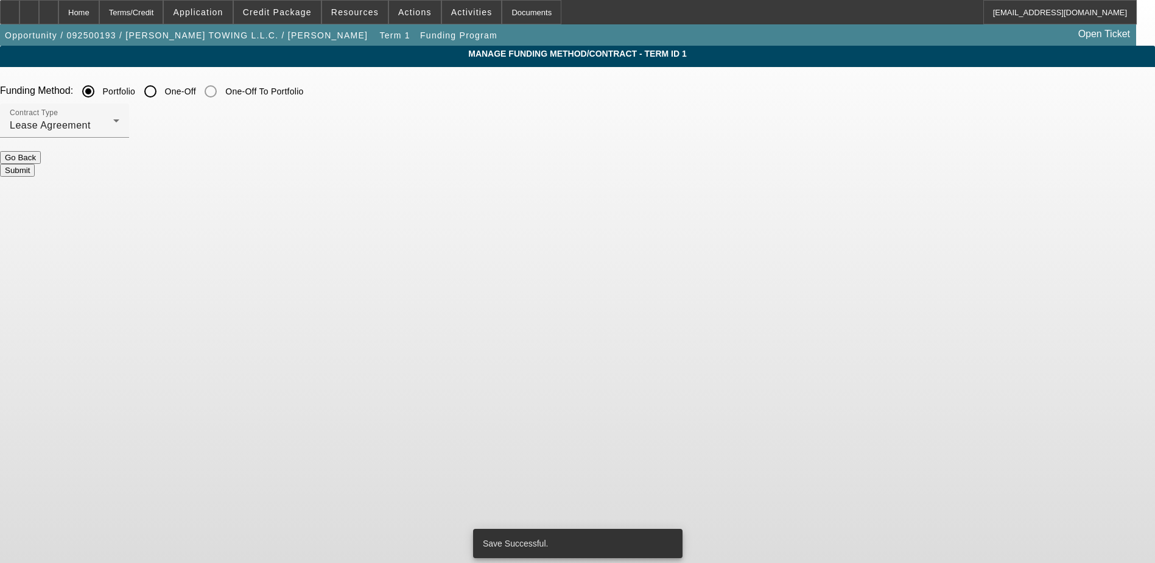
scroll to position [0, 0]
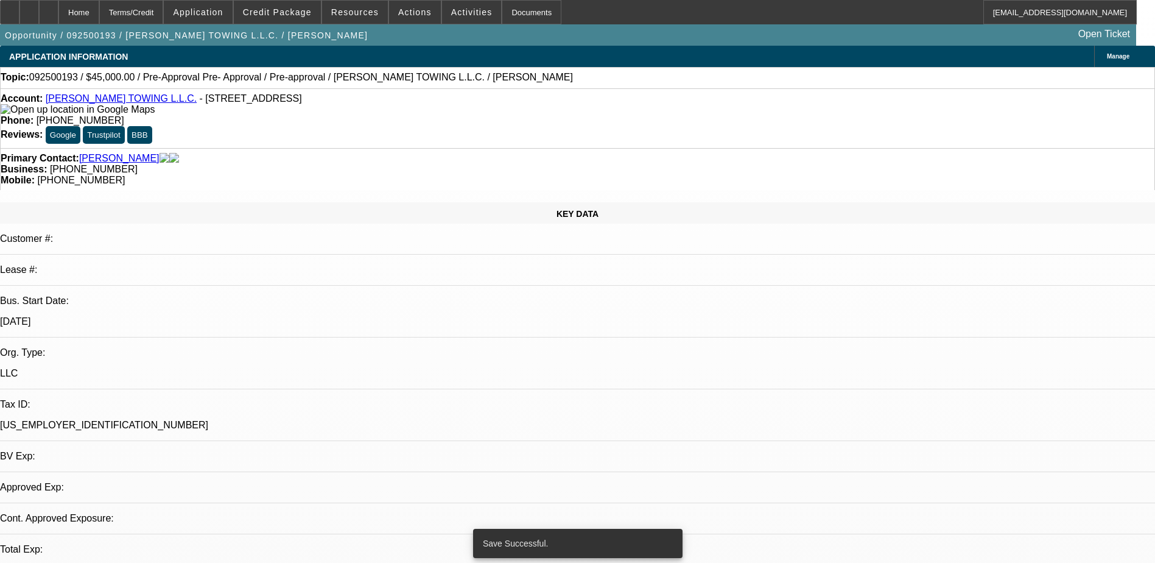
select select "0"
select select "2"
select select "0.1"
select select "4"
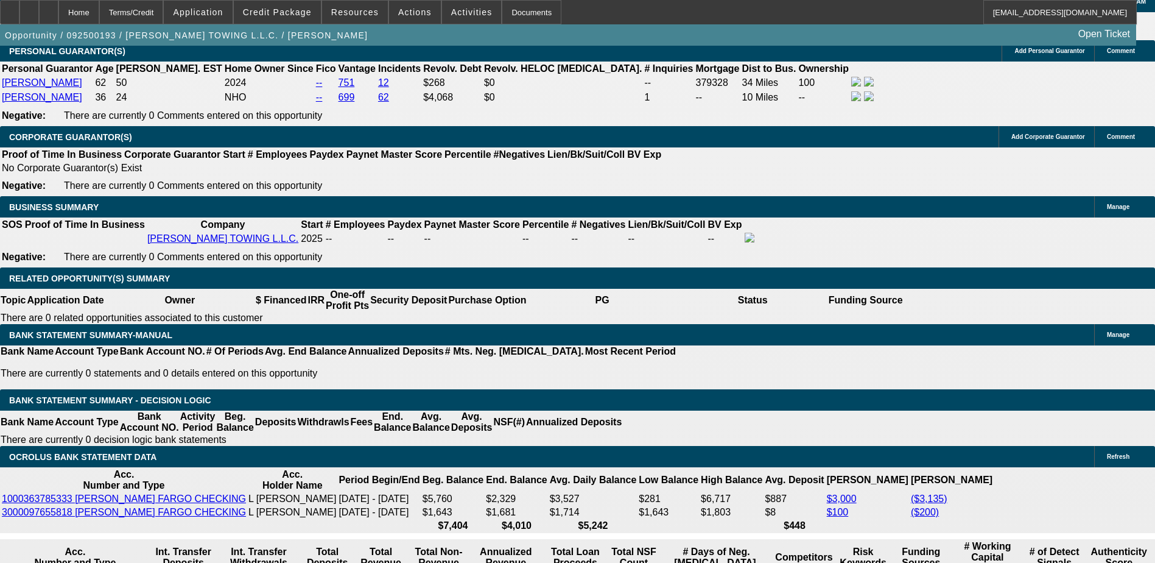
scroll to position [1888, 0]
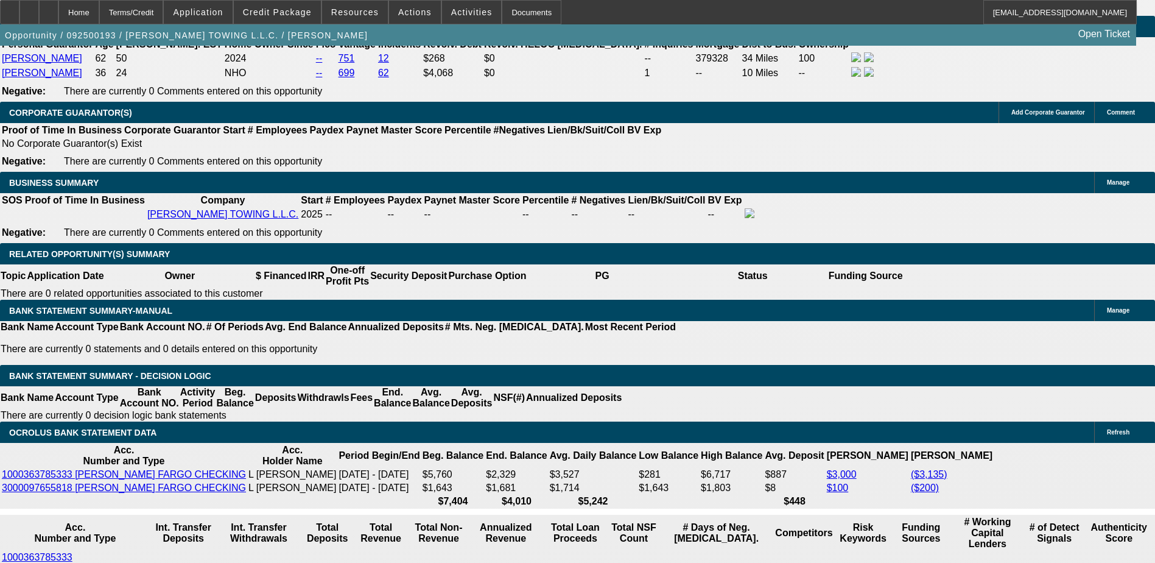
type input "$0.00"
type input "UNKNOWN"
drag, startPoint x: 236, startPoint y: 343, endPoint x: 304, endPoint y: 343, distance: 67.6
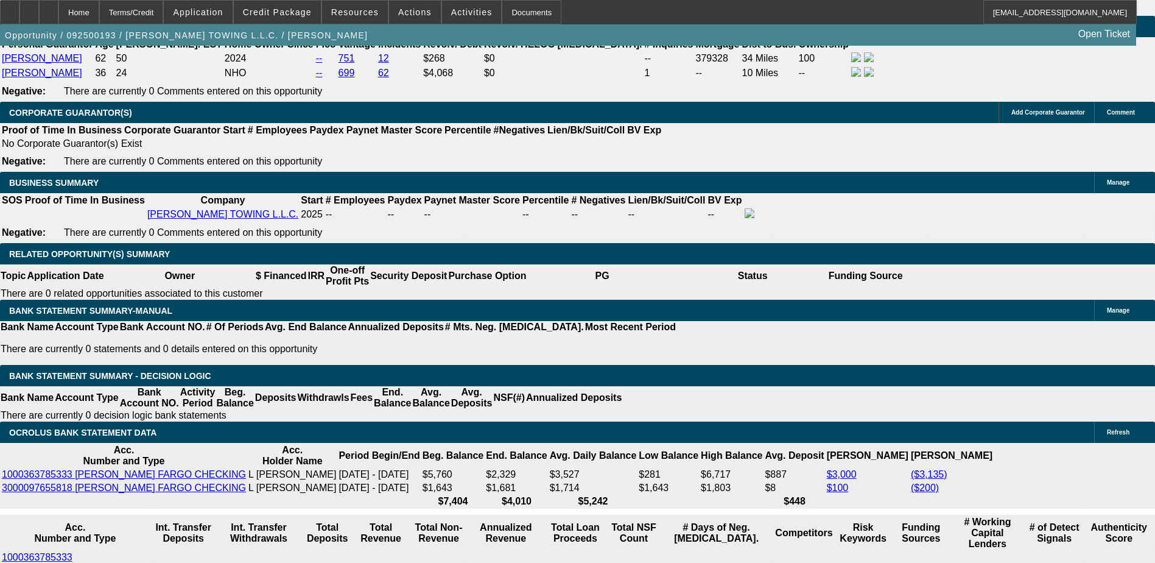
type input "36"
type input "2"
type input "$2,577.84"
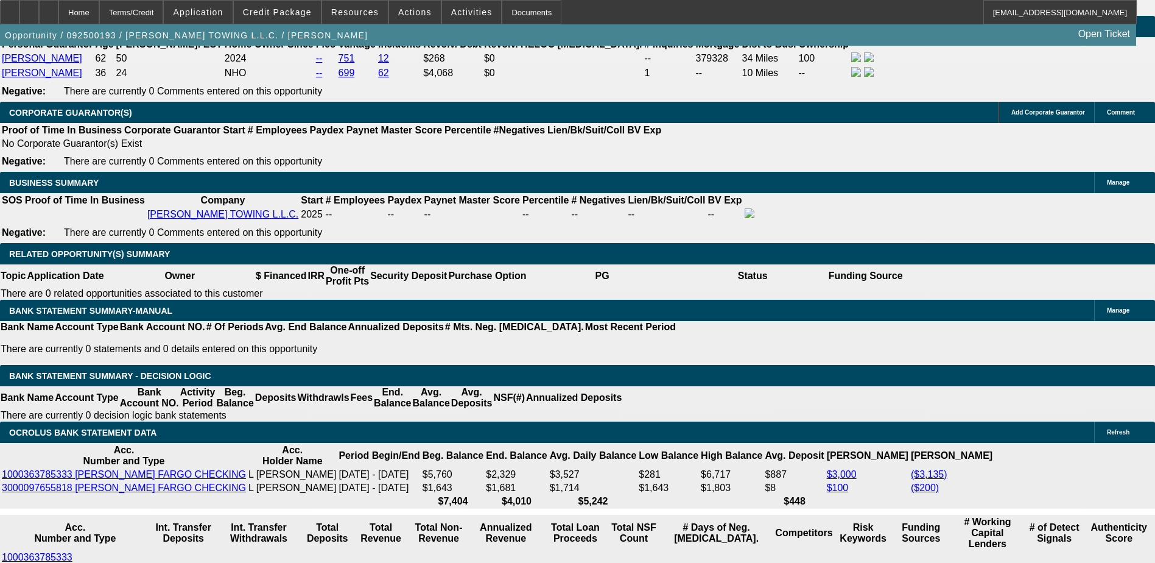
type input "$1,288.92"
type input "27"
type input "$3,674.26"
type input "$1,837.13"
type input "27"
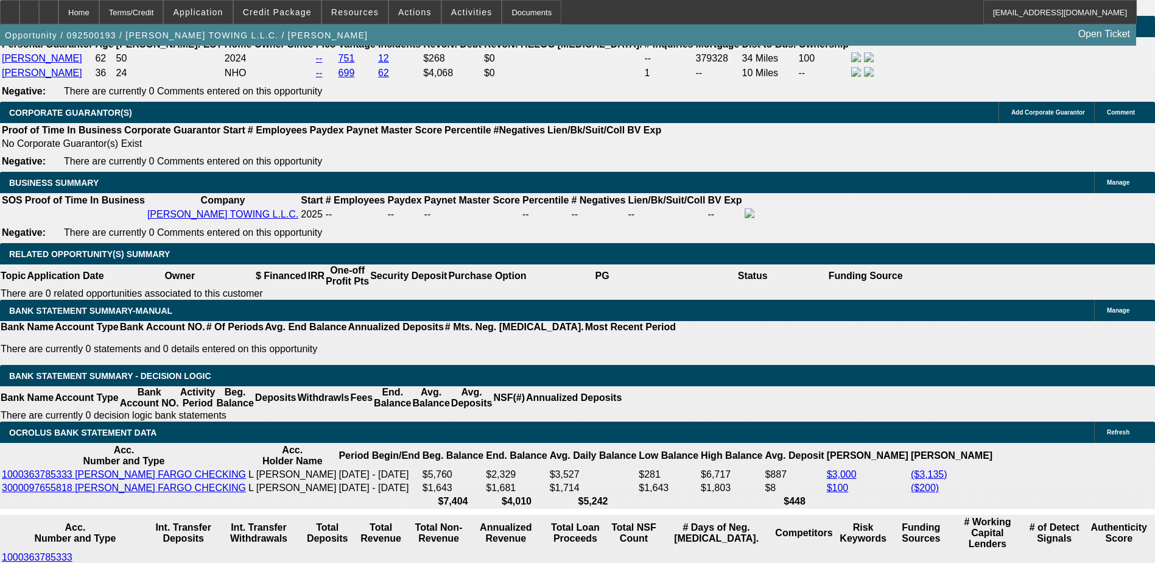
select select "0"
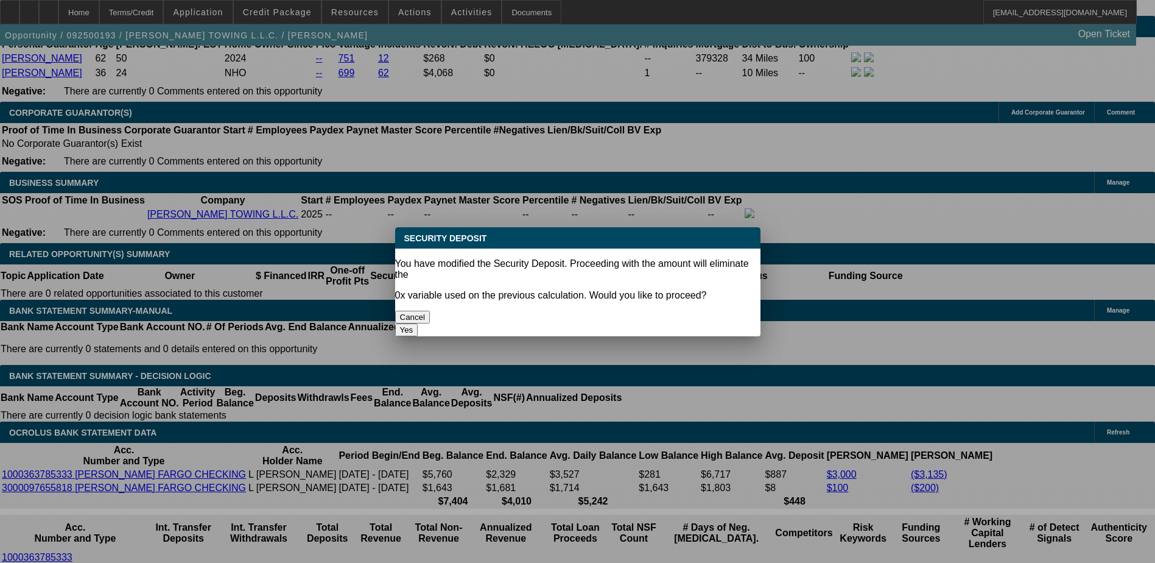
scroll to position [0, 0]
click at [418, 323] on button "Yes" at bounding box center [406, 329] width 23 height 13
type input "$0.00"
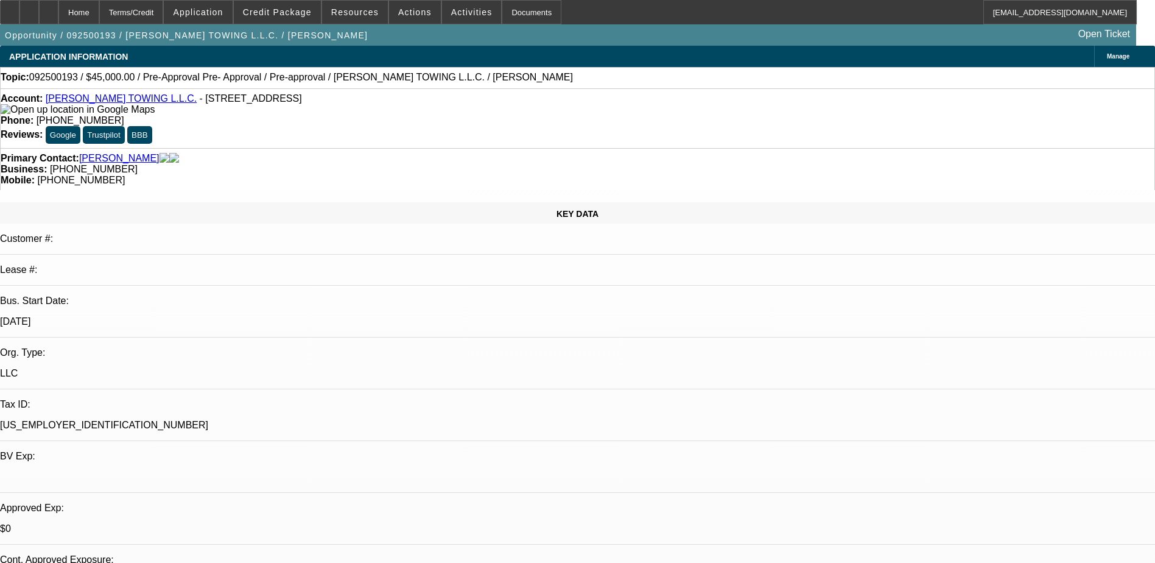
scroll to position [1888, 0]
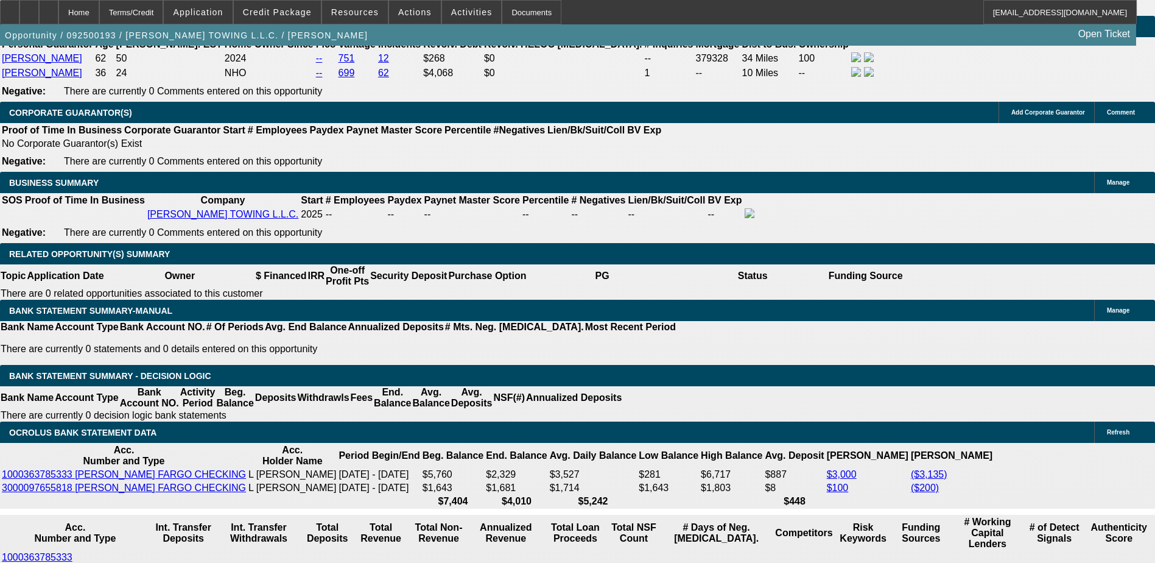
select select "1"
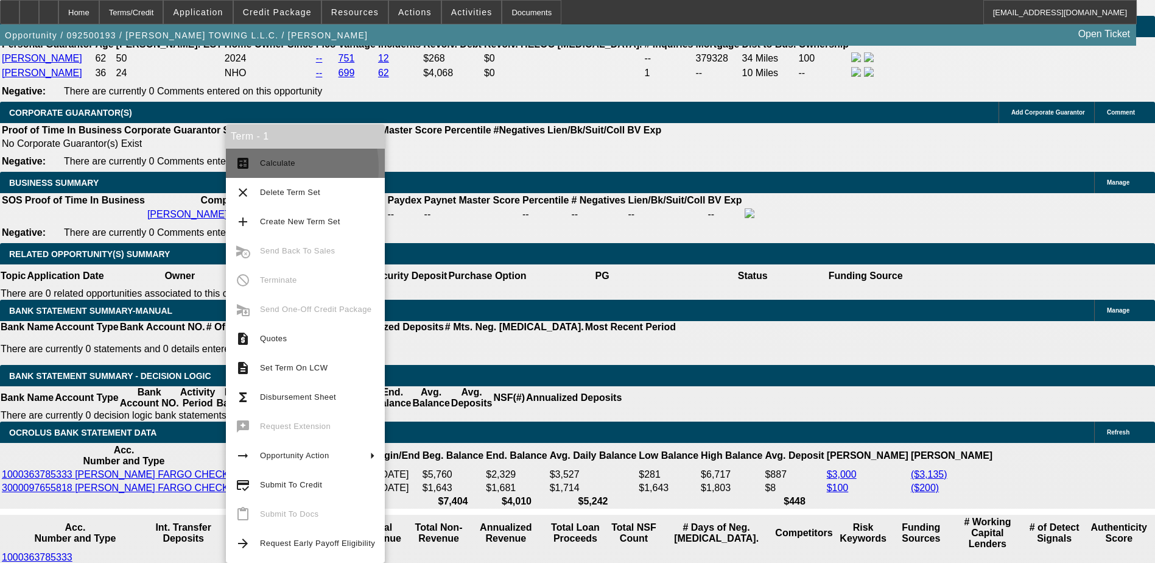
click at [261, 168] on span "Calculate" at bounding box center [317, 163] width 115 height 15
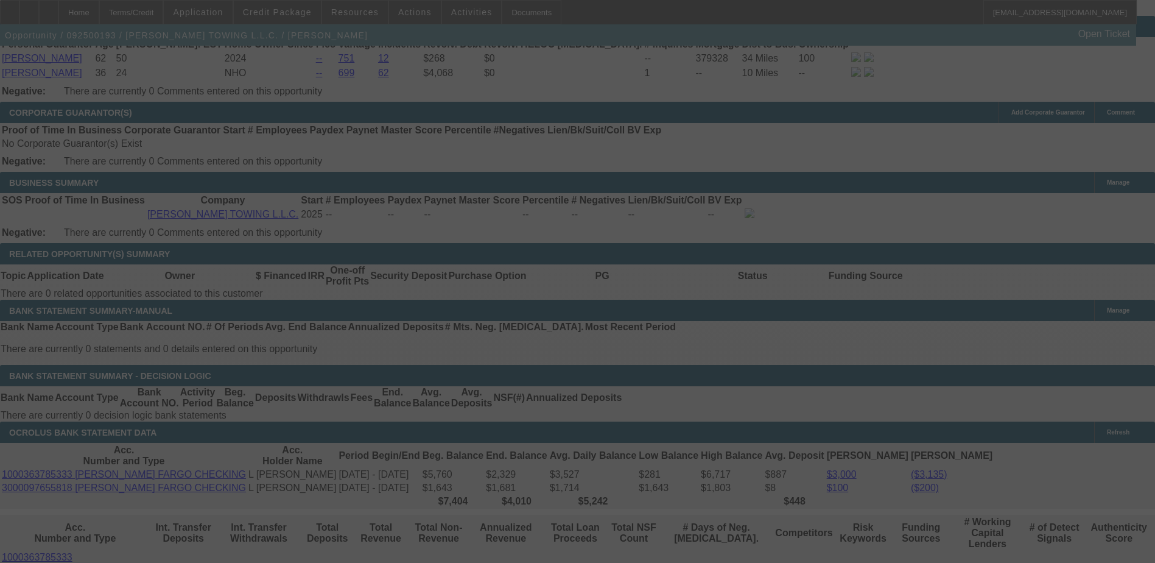
scroll to position [1948, 0]
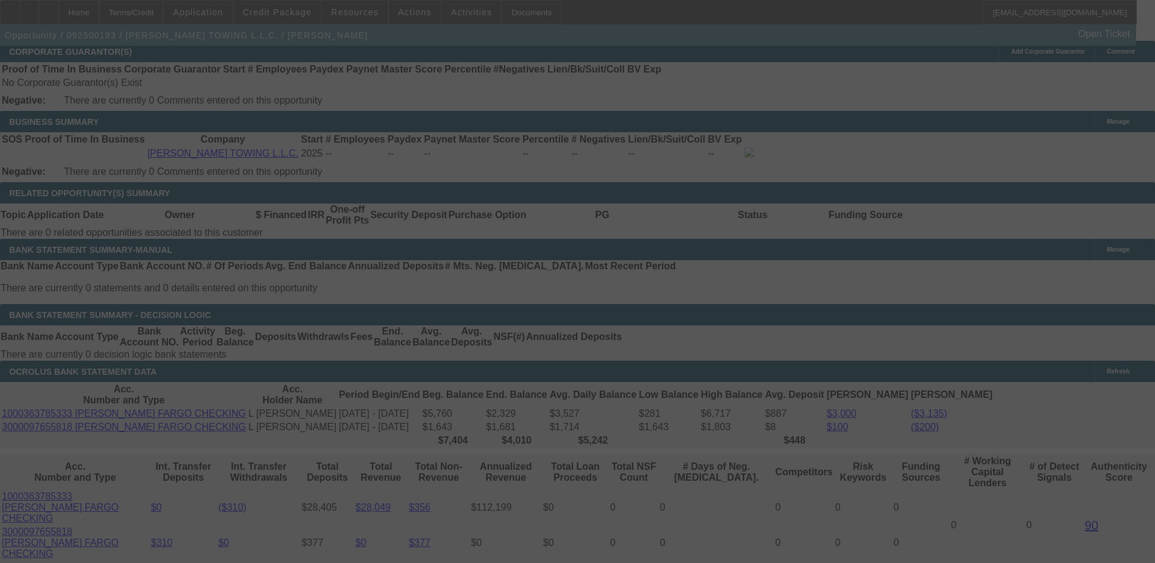
select select "0"
select select "0.1"
select select "4"
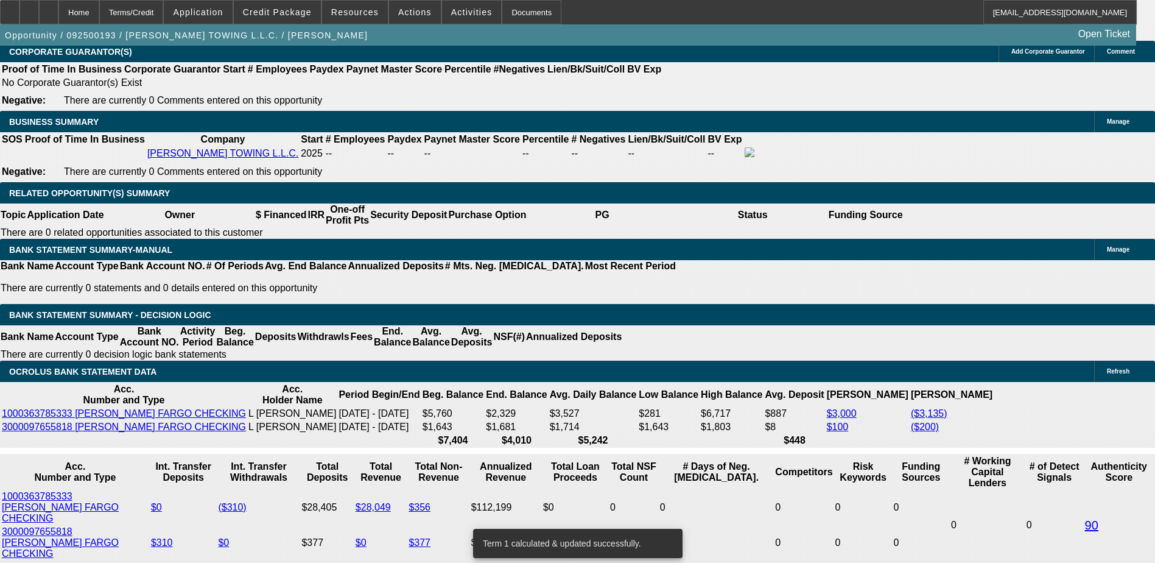
type input "1"
type input "UNKNOWN"
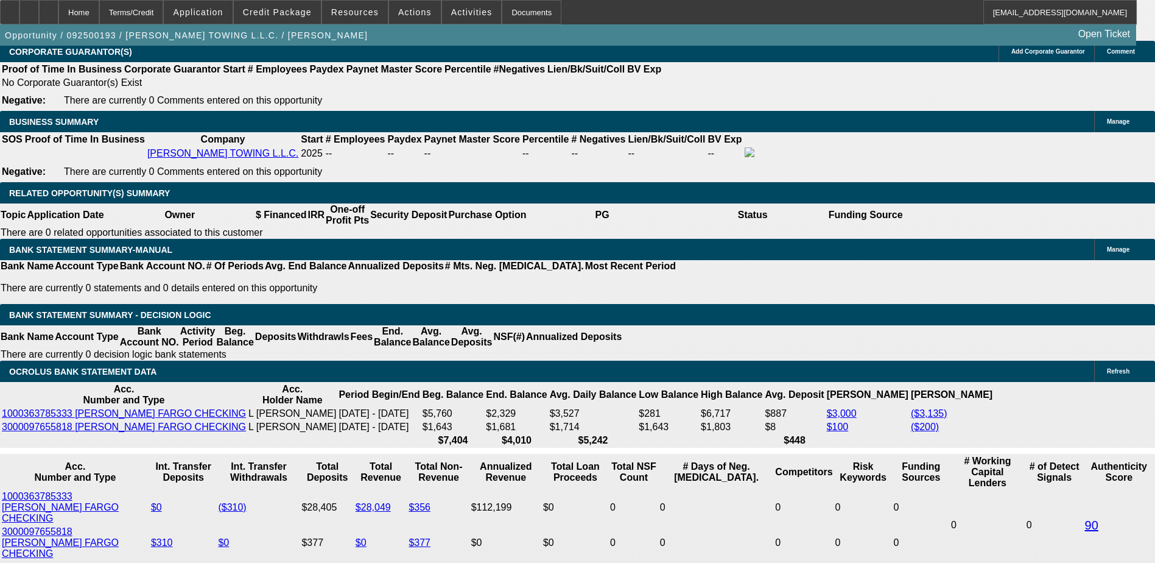
type input "1849"
type input "27.5"
type input "$1,849.00"
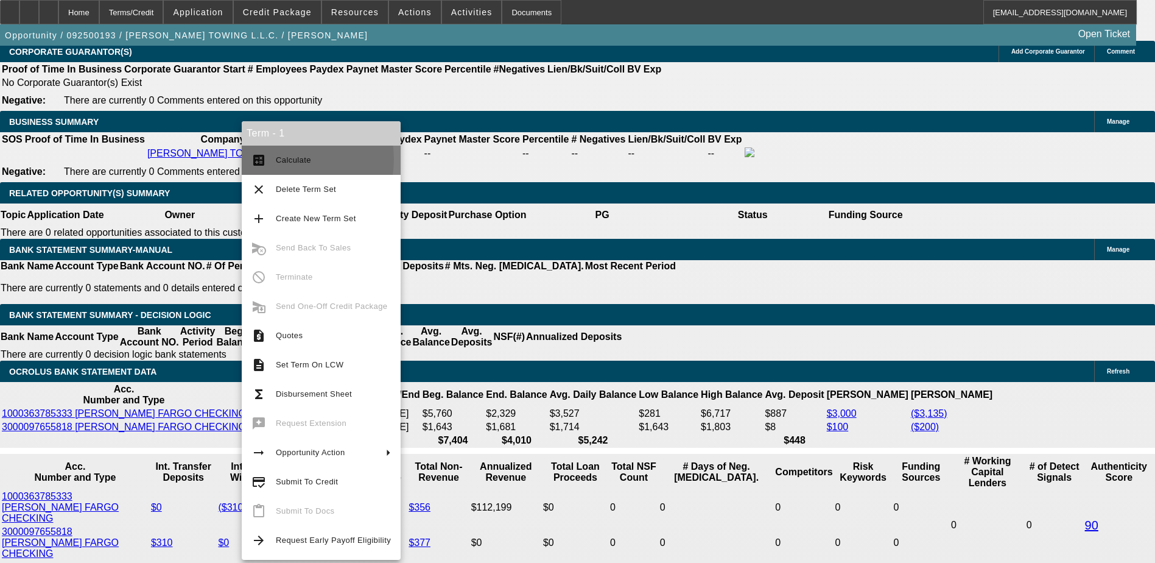
click at [285, 159] on span "Calculate" at bounding box center [293, 159] width 35 height 9
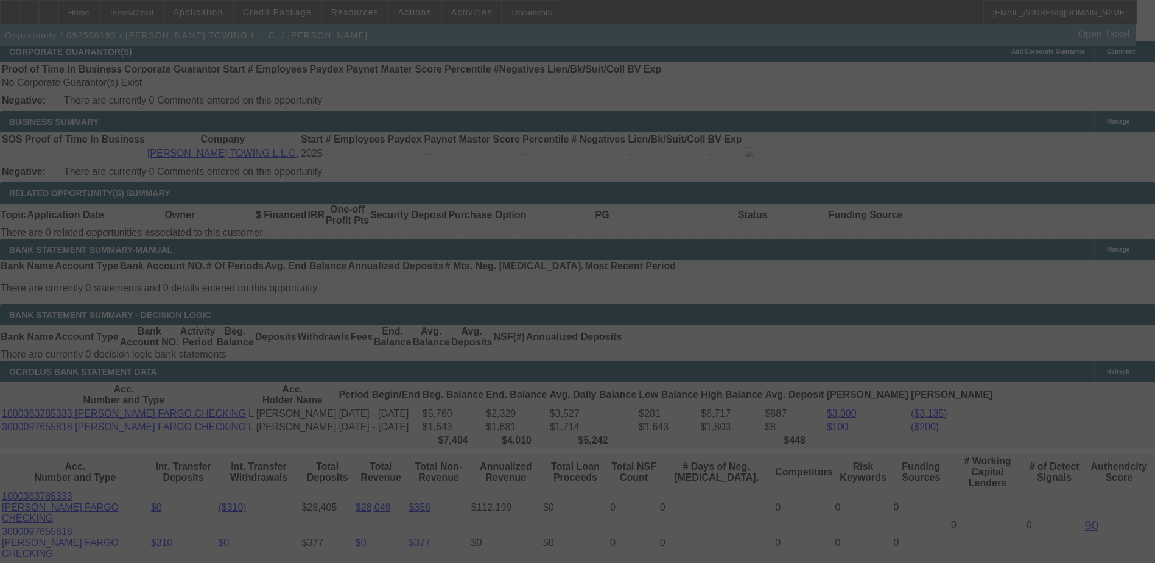
select select "0"
select select "0.1"
select select "4"
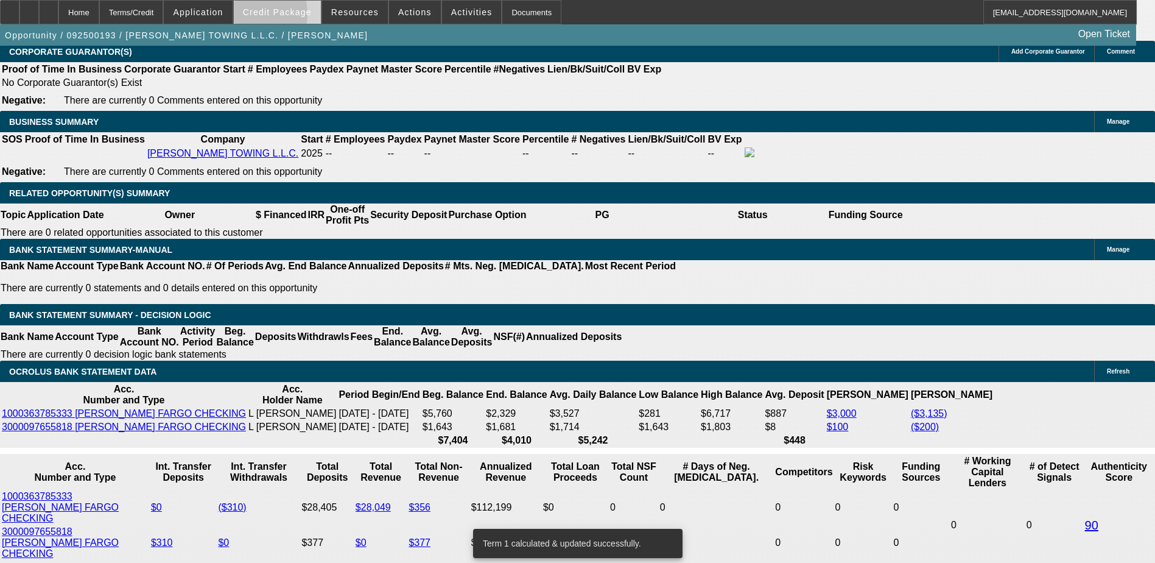
click at [269, 17] on span at bounding box center [277, 12] width 87 height 29
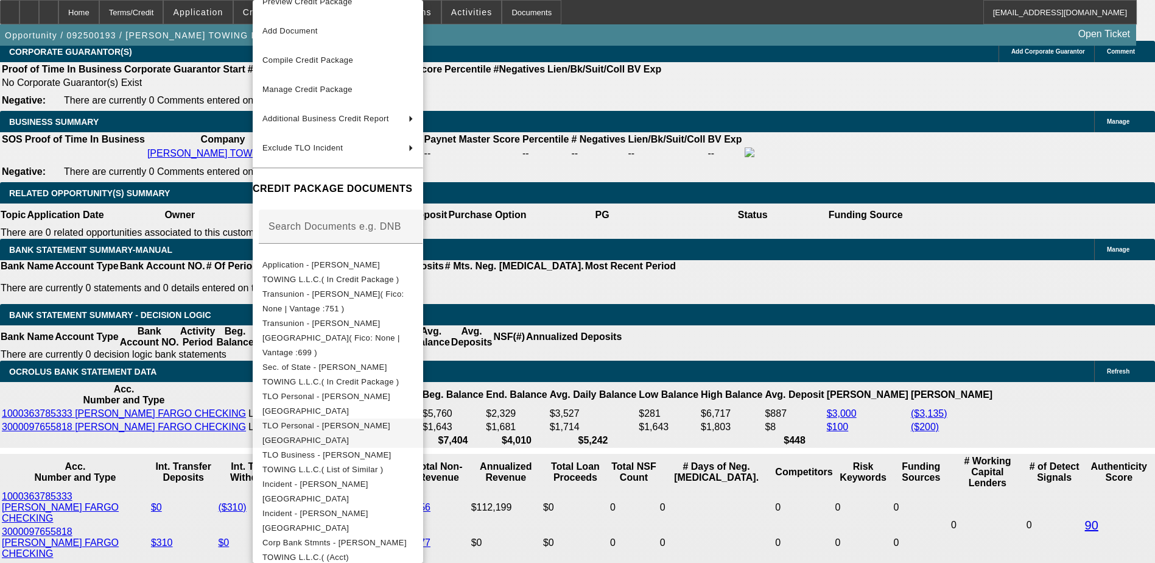
scroll to position [35, 0]
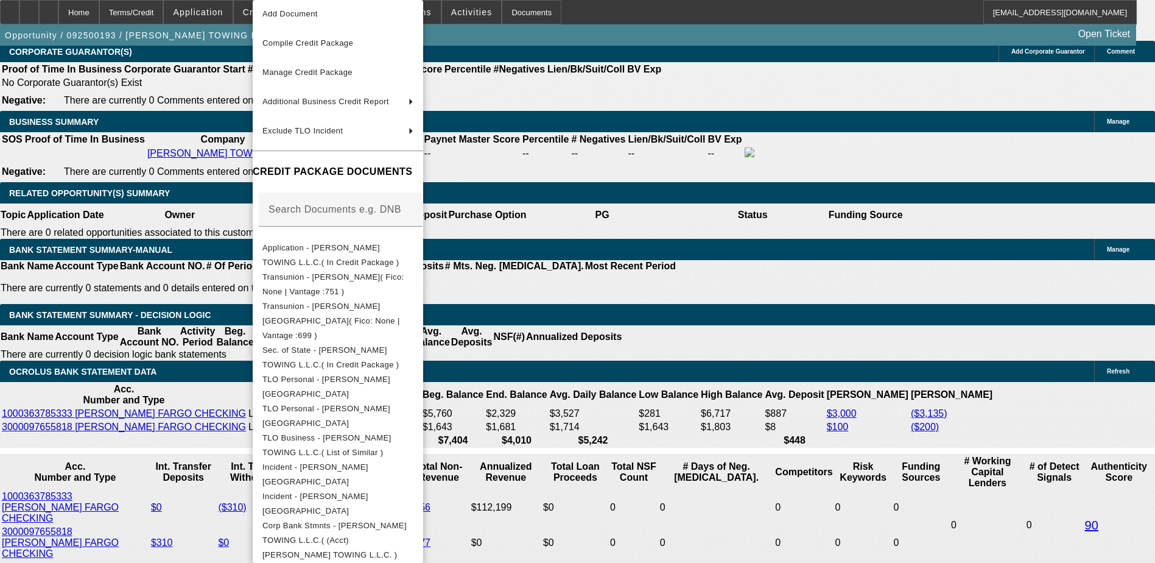
click at [602, 261] on div at bounding box center [577, 281] width 1155 height 563
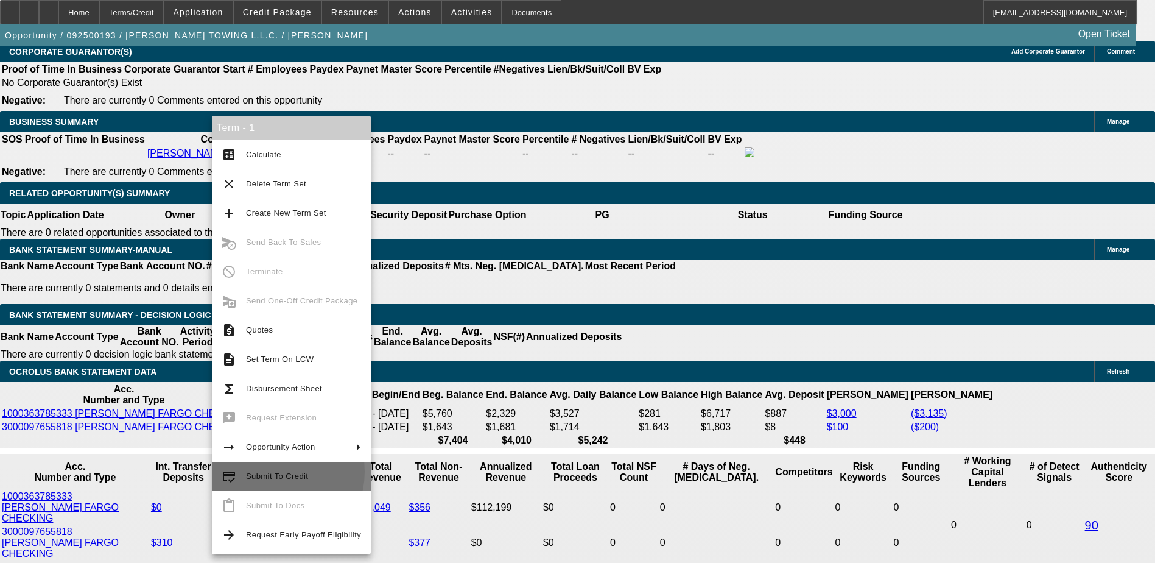
click at [270, 471] on span "Submit To Credit" at bounding box center [277, 475] width 62 height 9
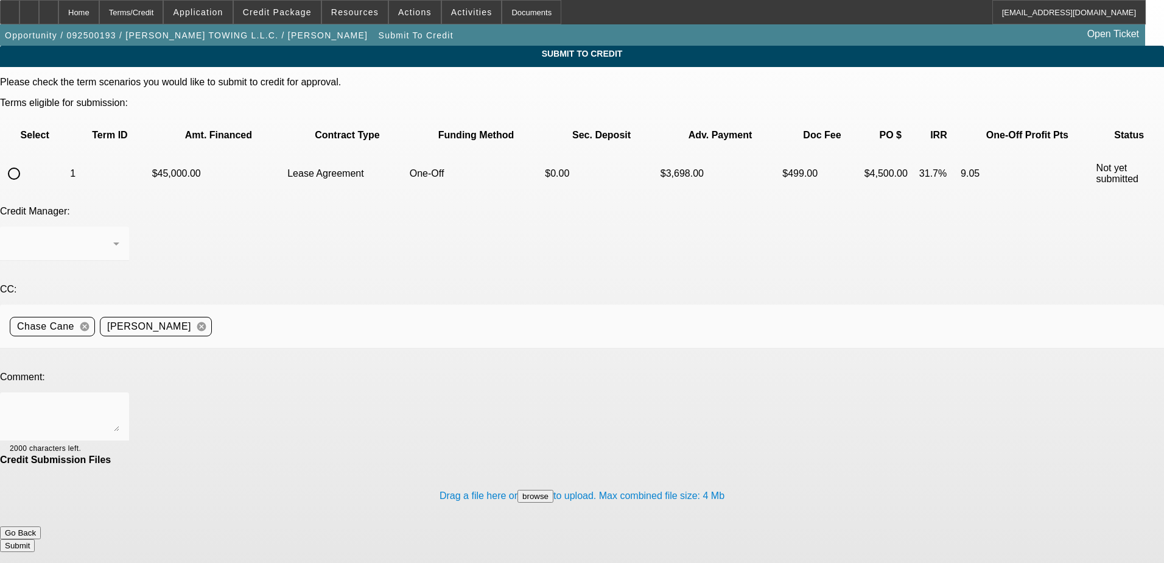
click at [26, 161] on input "radio" at bounding box center [14, 173] width 24 height 24
radio input "true"
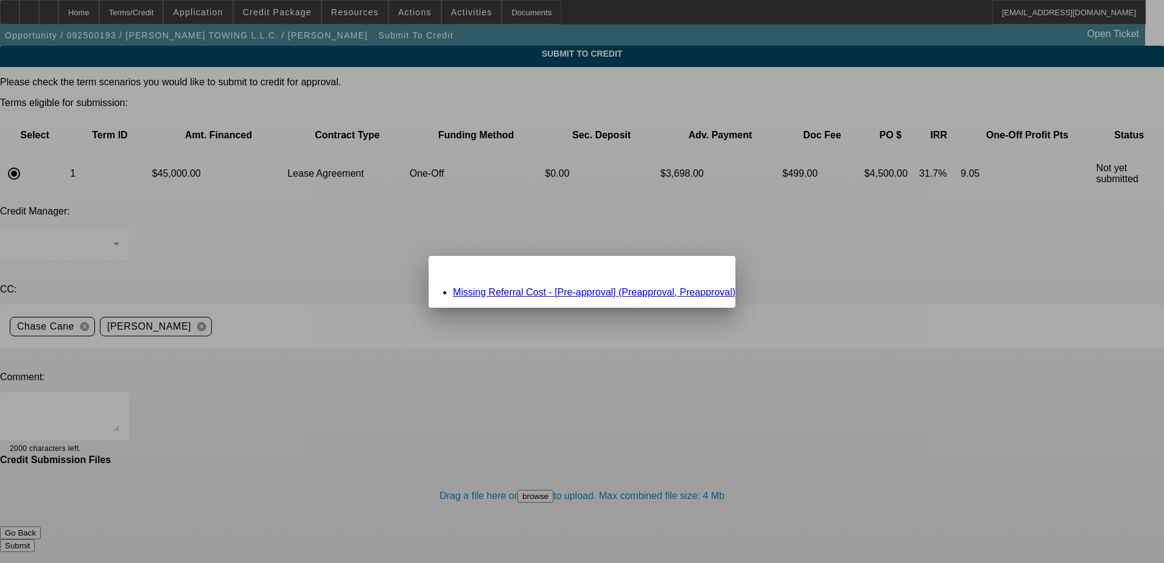
click at [536, 289] on link "Missing Referral Cost - [Pre-approval] (Preapproval, Preapproval)" at bounding box center [594, 292] width 283 height 10
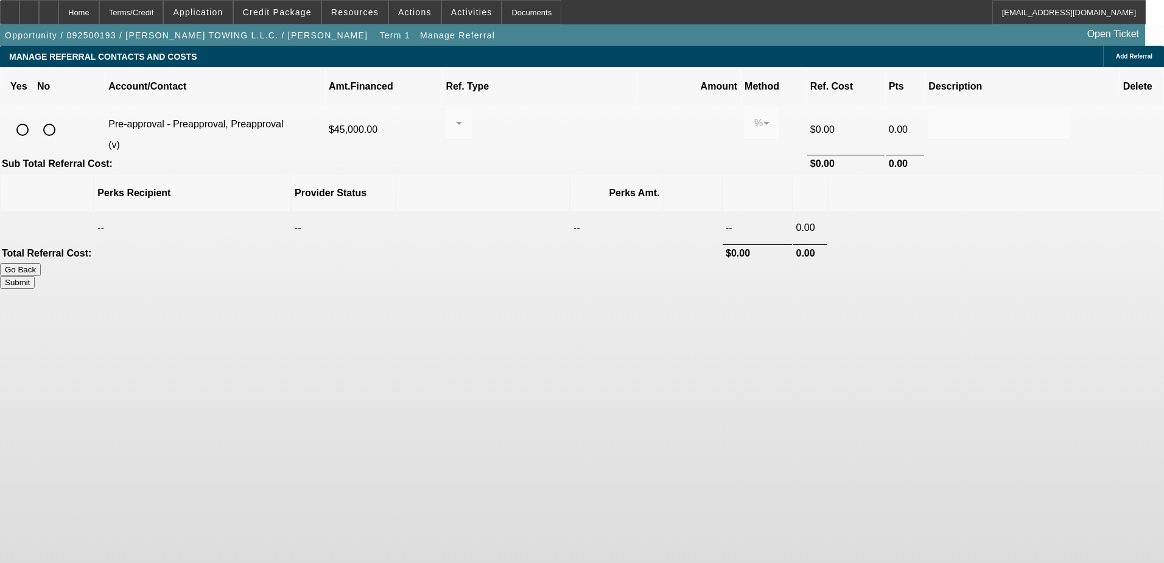
click at [61, 118] on input "radio" at bounding box center [49, 130] width 24 height 24
radio input "true"
click at [35, 276] on button "Submit" at bounding box center [17, 282] width 35 height 13
type input "0.000"
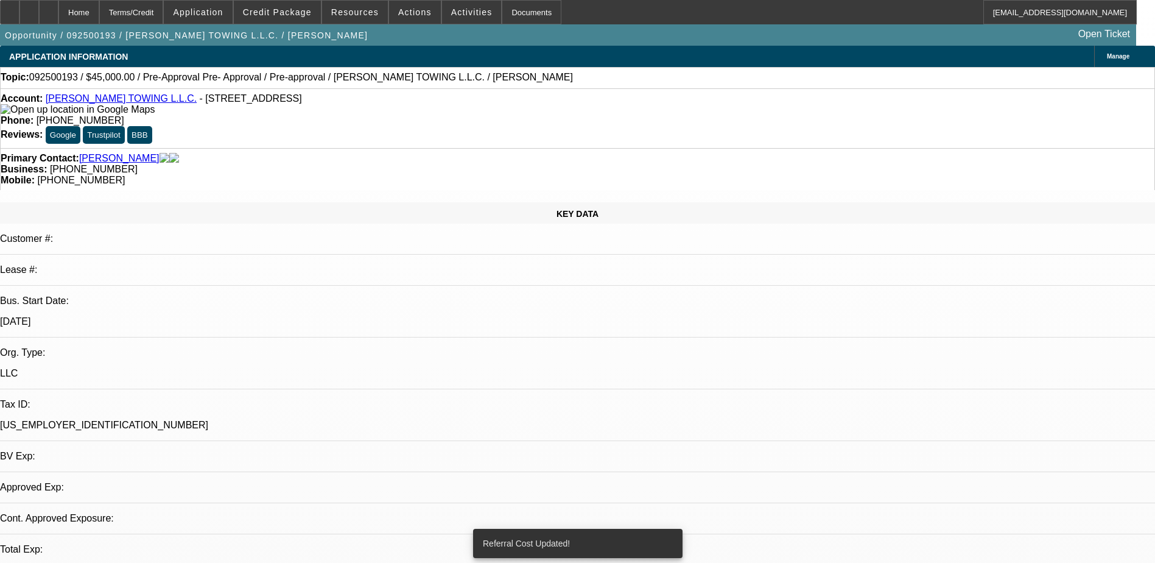
select select "0"
select select "0.1"
select select "4"
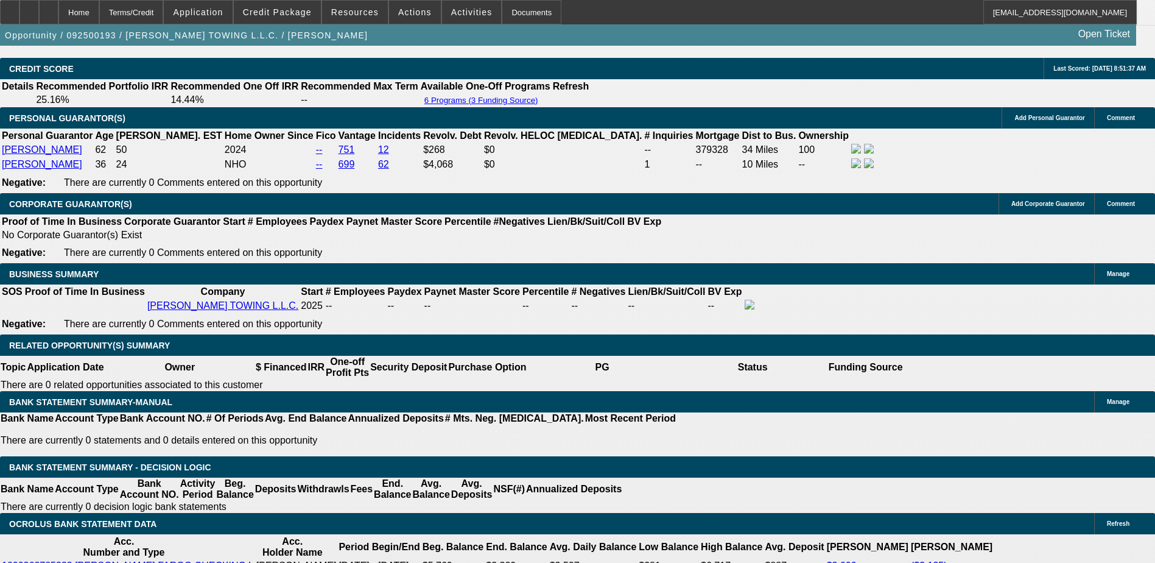
scroll to position [1948, 0]
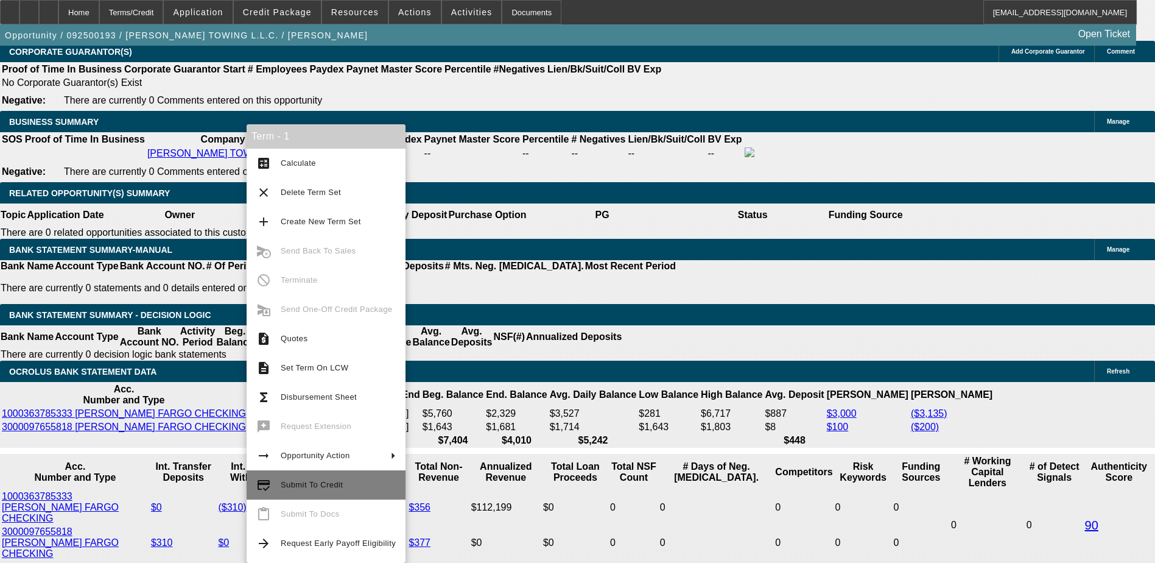
click at [290, 485] on span "Submit To Credit" at bounding box center [312, 484] width 62 height 9
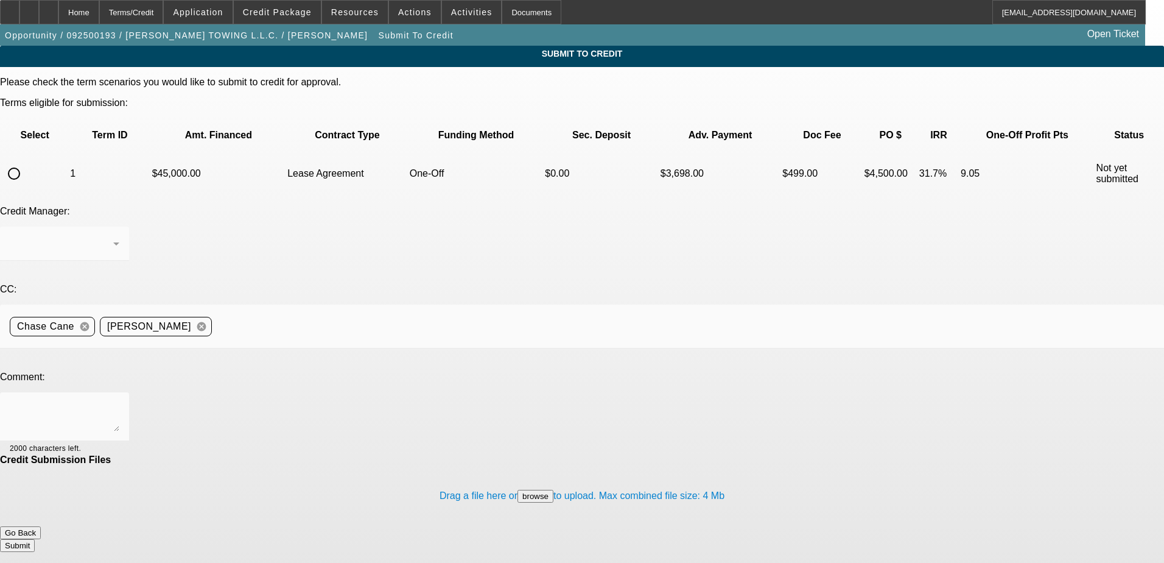
click at [26, 161] on input "radio" at bounding box center [14, 173] width 24 height 24
radio input "true"
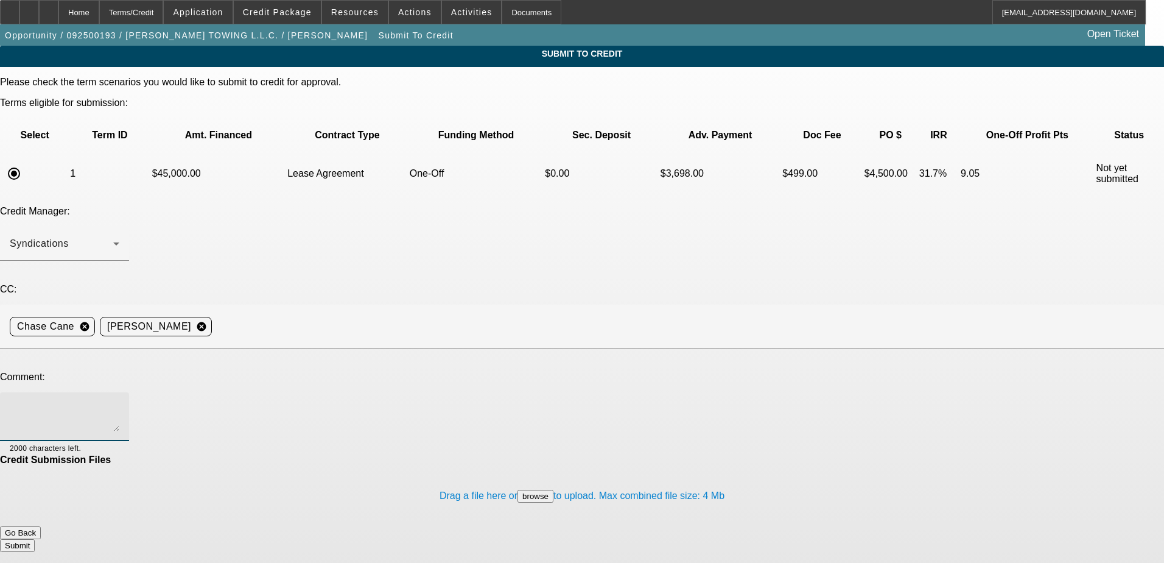
click at [119, 402] on textarea at bounding box center [65, 416] width 110 height 29
type textarea "Please send to FinPac. Thank you"
click at [35, 539] on button "Submit" at bounding box center [17, 545] width 35 height 13
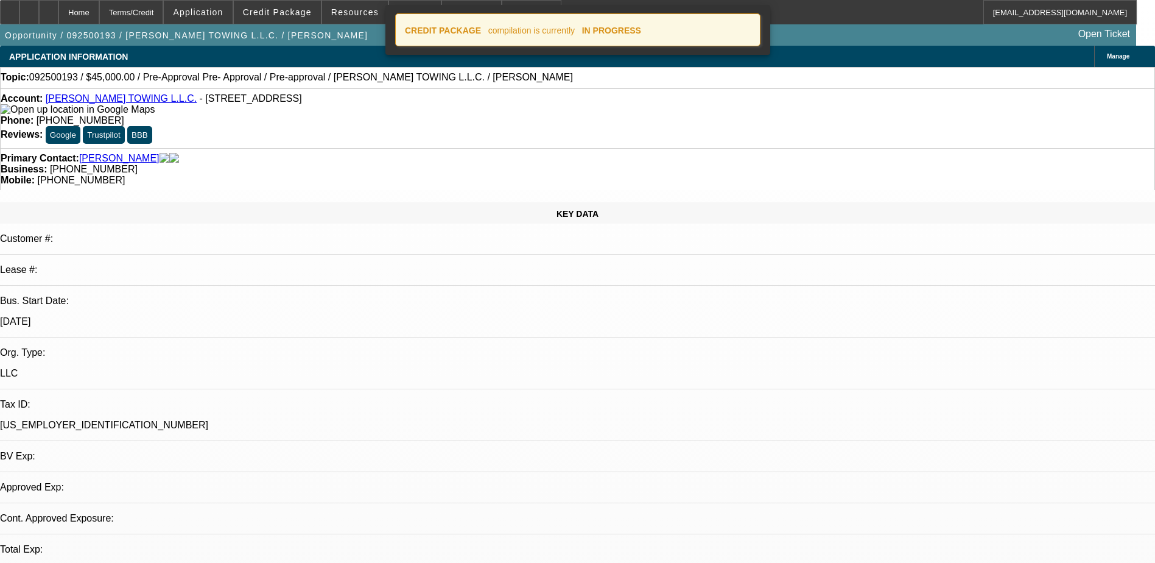
select select "0"
select select "0.1"
select select "4"
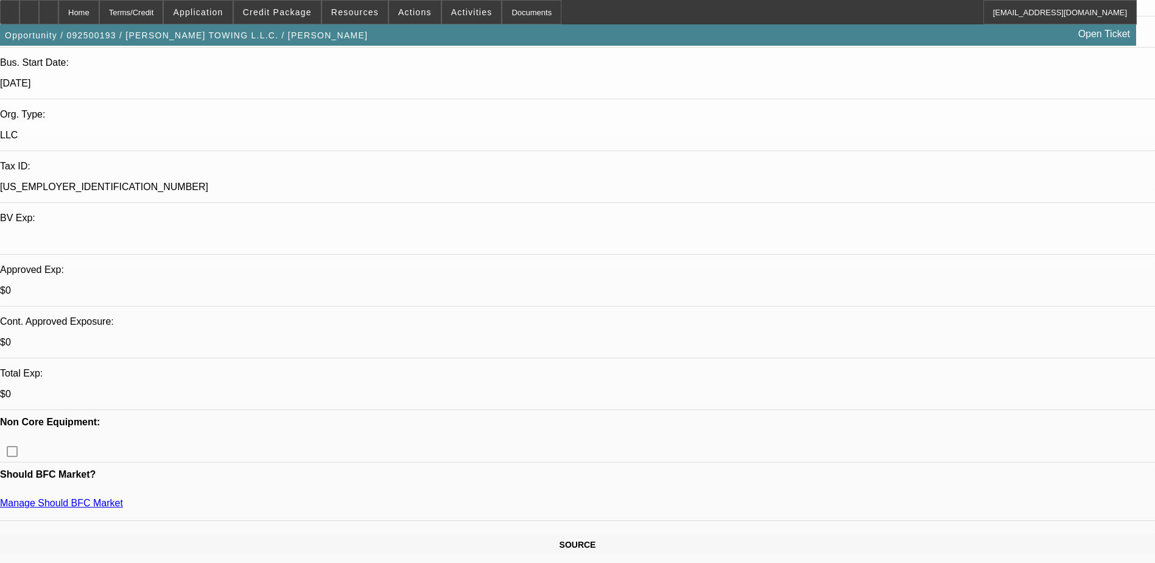
scroll to position [426, 0]
